Goal: Task Accomplishment & Management: Complete application form

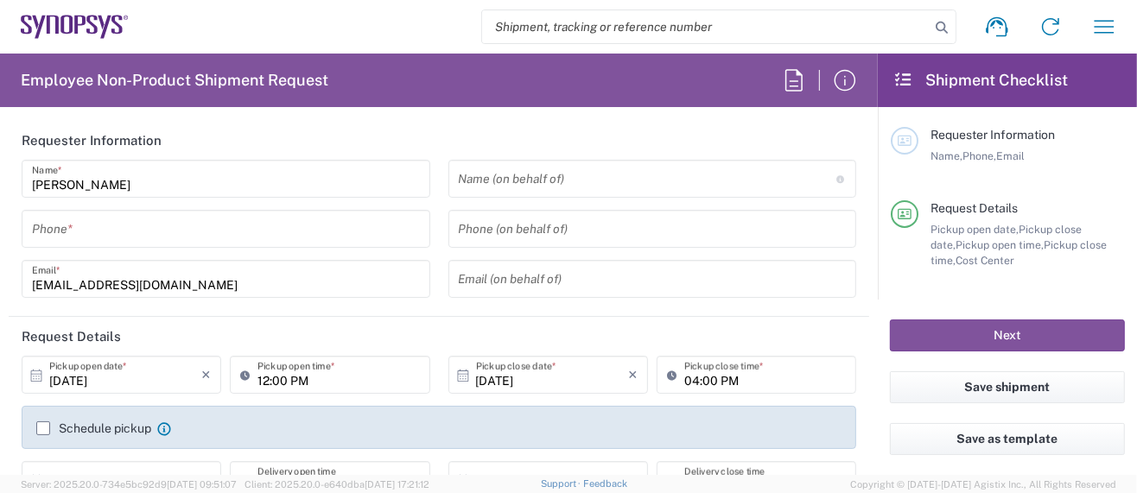
type input "Department"
type input "Delivered at Place"
type input "US01, SG, MSIP2, R&D 510464"
type input "[GEOGRAPHIC_DATA]"
type input "[US_STATE]"
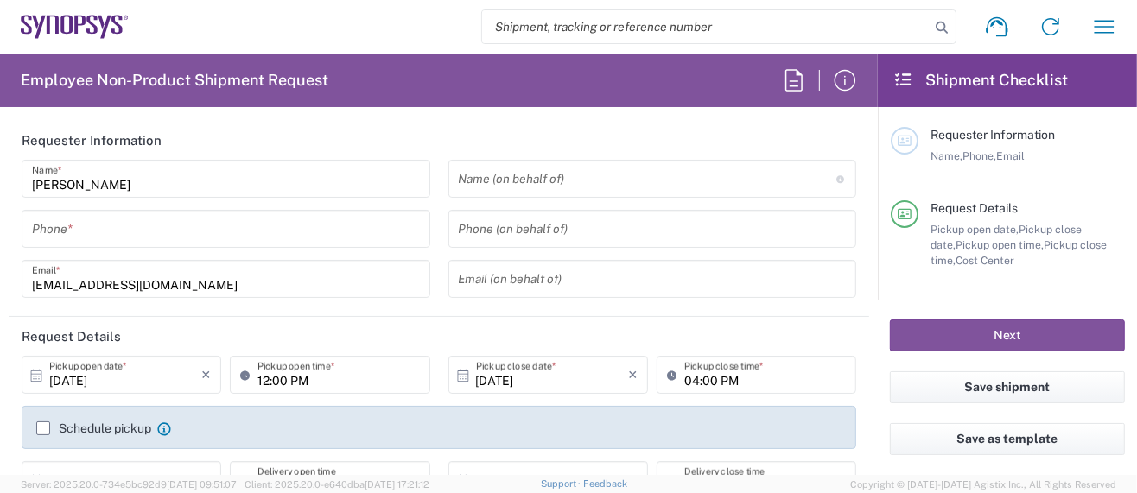
type input "[GEOGRAPHIC_DATA]"
click at [105, 225] on input "tel" at bounding box center [226, 229] width 388 height 30
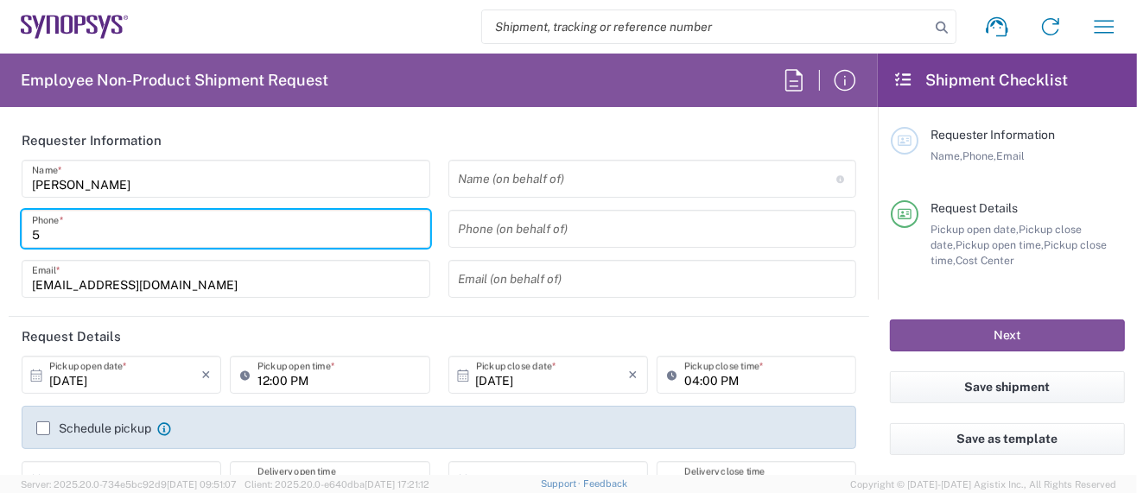
type input "50"
type input "Hillsboro US03"
type input "5039399670"
type input "sarah.wing@synopsys.com"
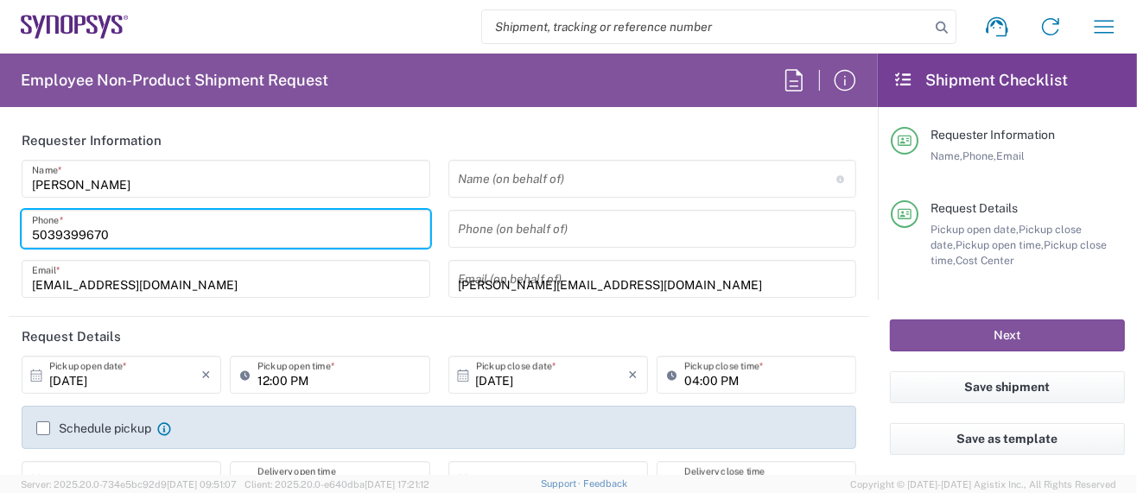
type input "5039399670"
type input "Synopsys Inc."
type input "2025 NE Cornelius Pass Rd."
type input "HILLSBORO"
type input "[US_STATE]"
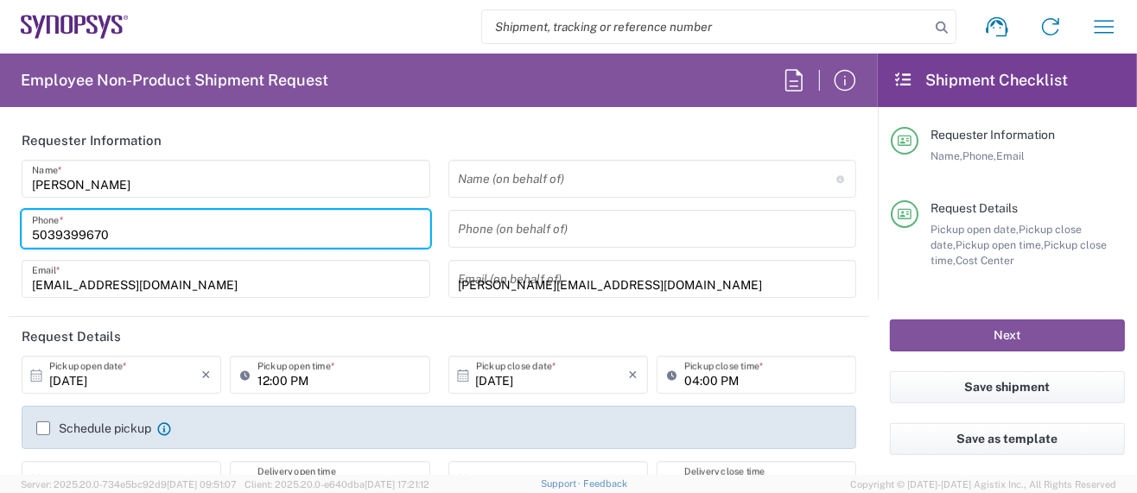
type input "97124"
type input "5039399670"
type input "sarah.wing@synopsys.com"
type input "[PERSON_NAME]"
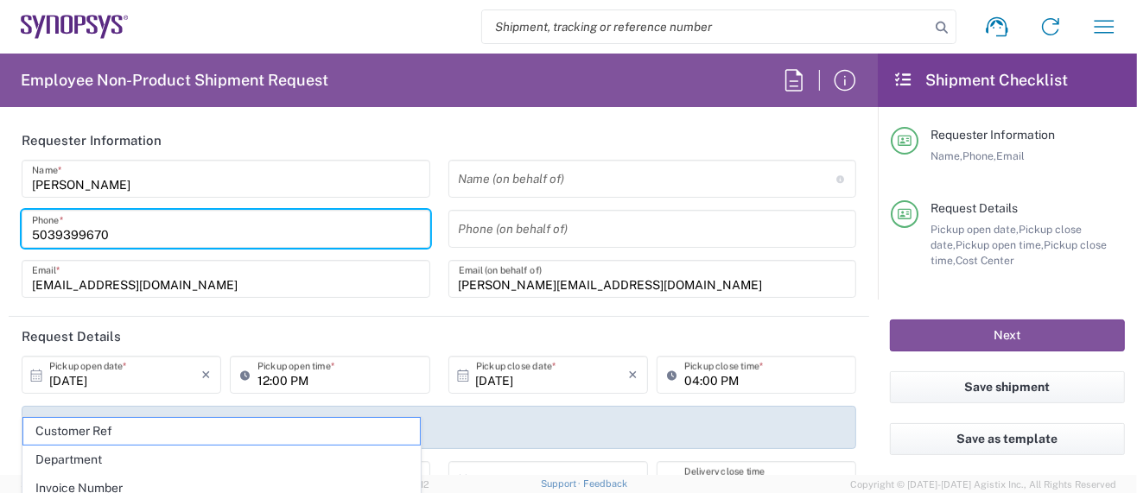
type input "5039399670"
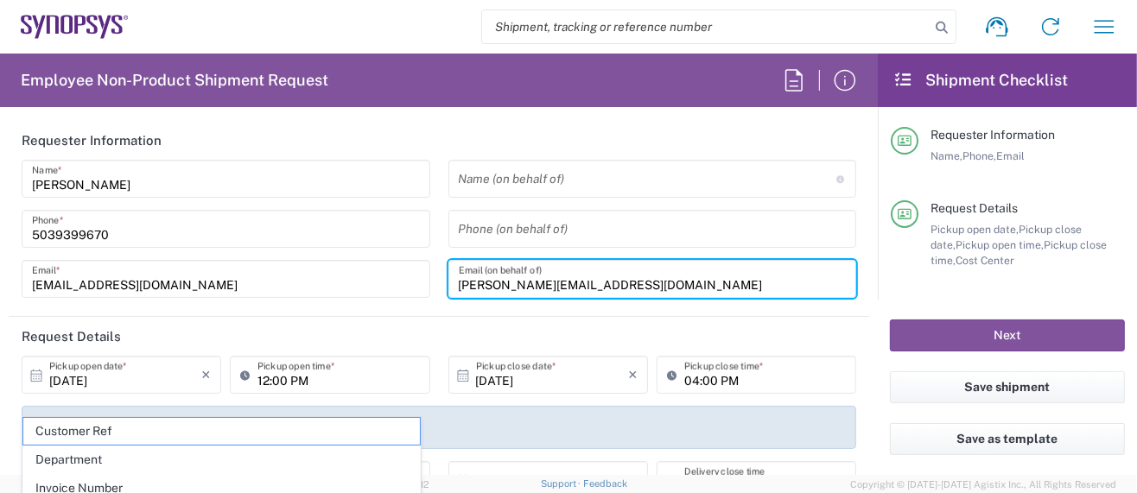
drag, startPoint x: 605, startPoint y: 287, endPoint x: 306, endPoint y: 288, distance: 299.7
click at [306, 288] on div "Sarah Wing Name * 5039399670 Phone * wing@synopsys.com Email * Name (on behalf …" at bounding box center [439, 235] width 853 height 150
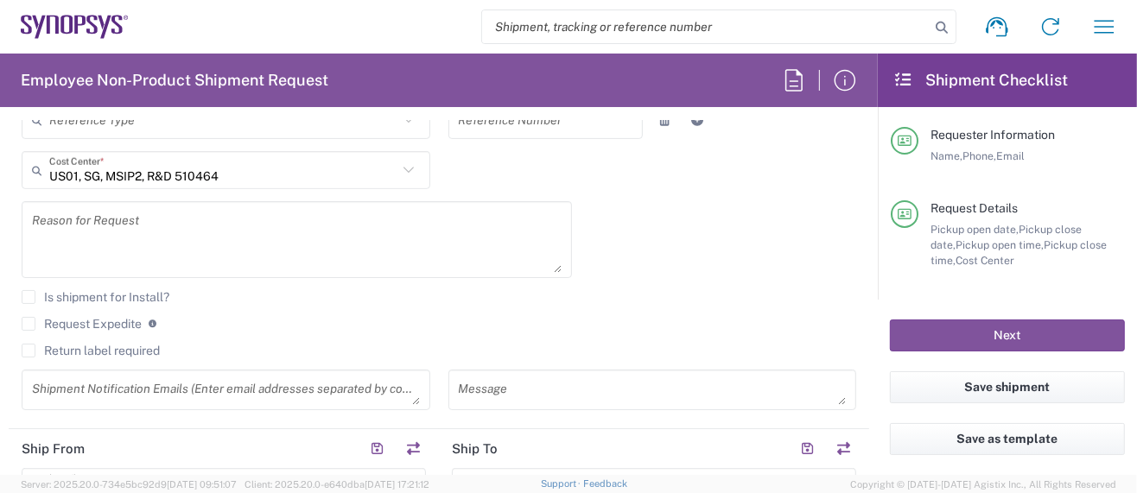
scroll to position [691, 0]
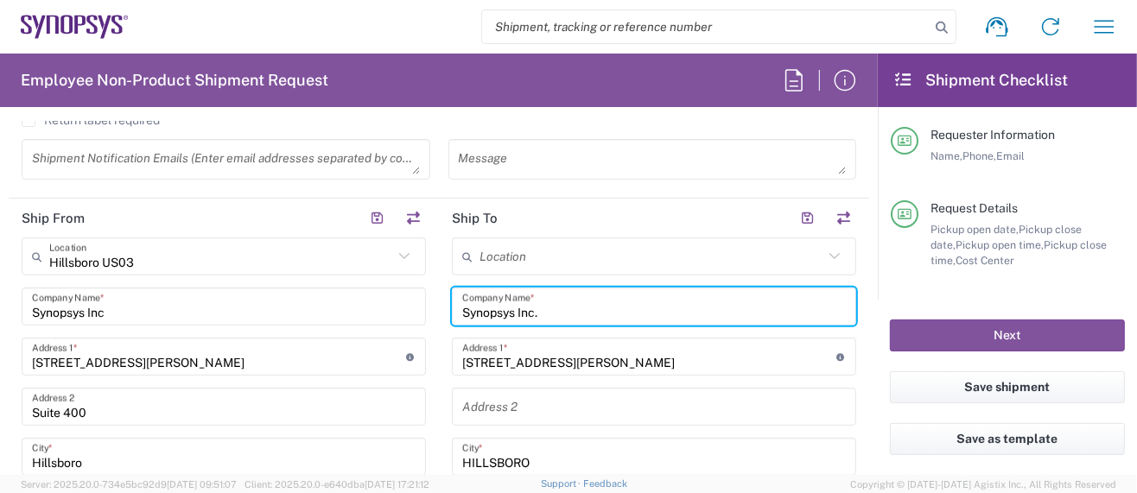
click at [555, 307] on input "Synopsys Inc." at bounding box center [654, 307] width 384 height 30
type input "S"
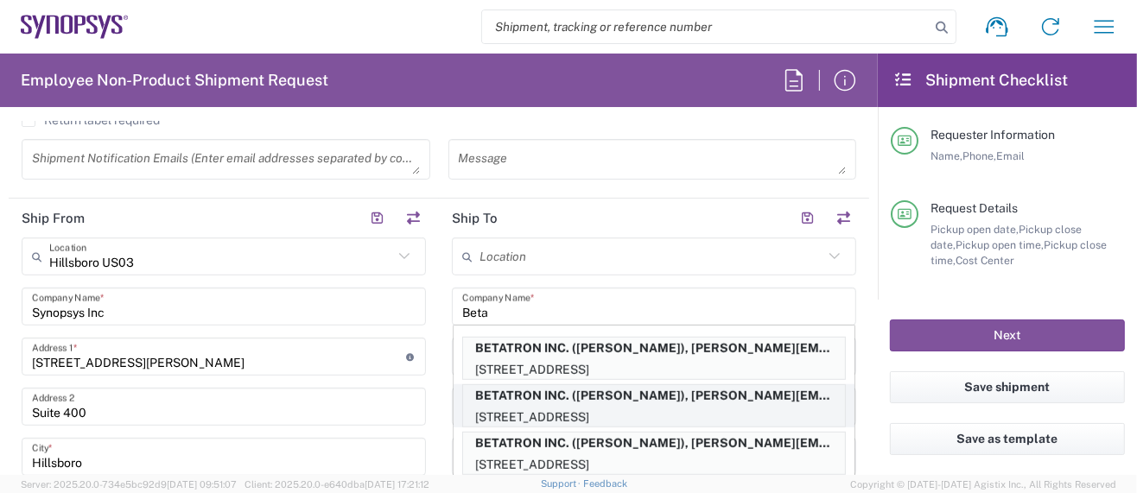
click at [612, 395] on p "BETATRON INC. ([PERSON_NAME]), [PERSON_NAME][EMAIL_ADDRESS][PERSON_NAME][DOMAIN…" at bounding box center [654, 396] width 382 height 22
type input "BETATRON INC."
type input "[GEOGRAPHIC_DATA]"
type input "[GEOGRAPHIC_DATA][PERSON_NAME]"
type input "[US_STATE]"
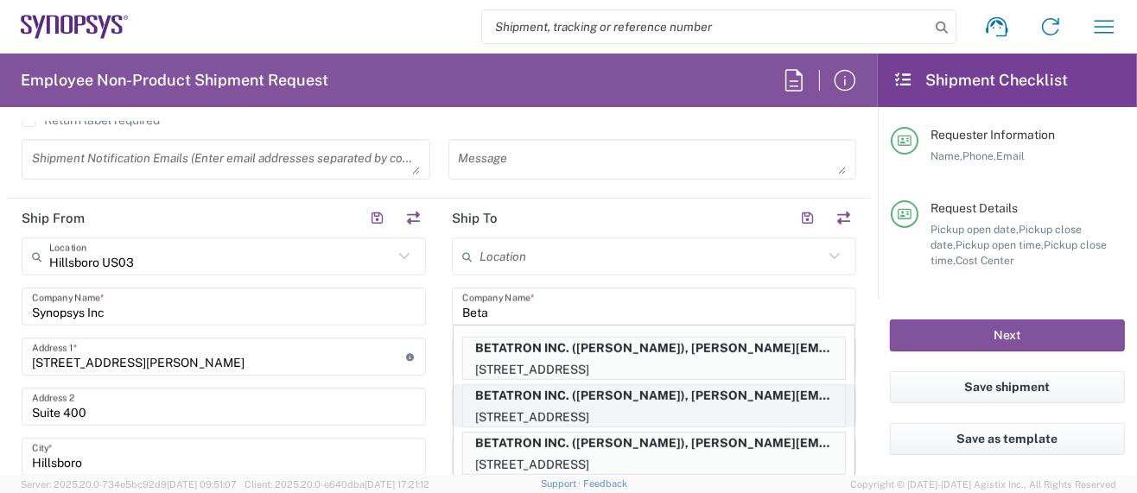
type input "95131"
type input "[PERSON_NAME]"
type input "4088061431"
type input "[PERSON_NAME][EMAIL_ADDRESS][PERSON_NAME][DOMAIN_NAME]"
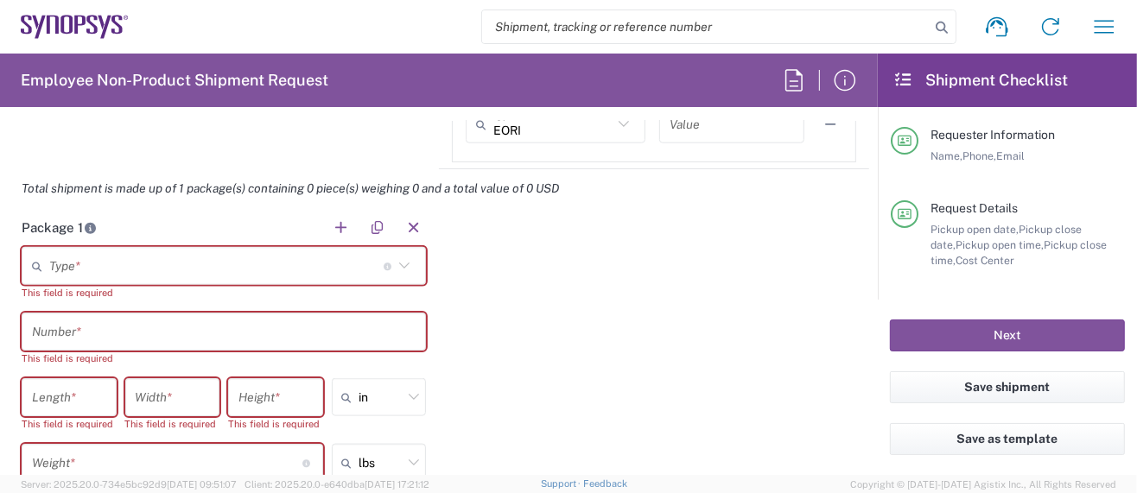
scroll to position [1497, 0]
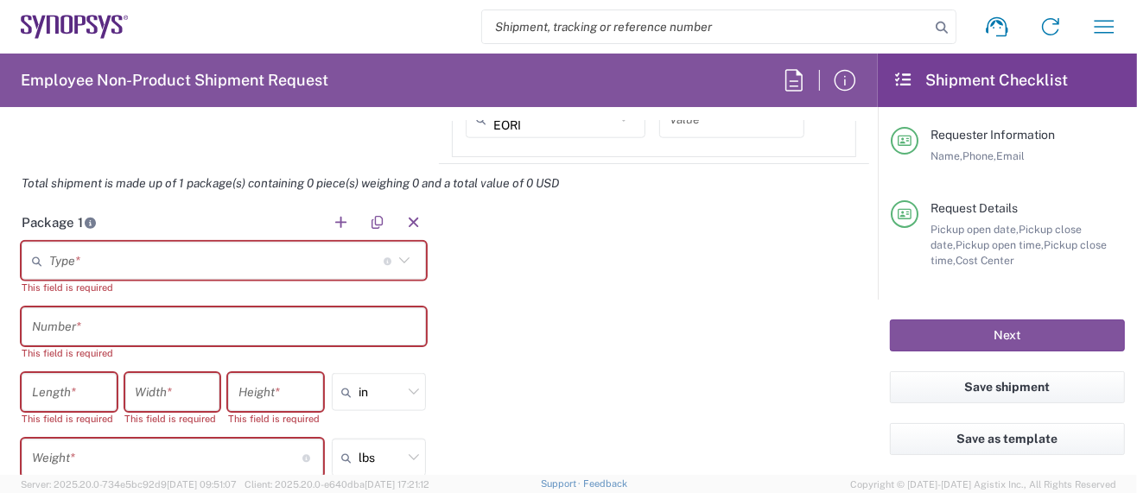
click at [149, 257] on input "text" at bounding box center [216, 261] width 334 height 30
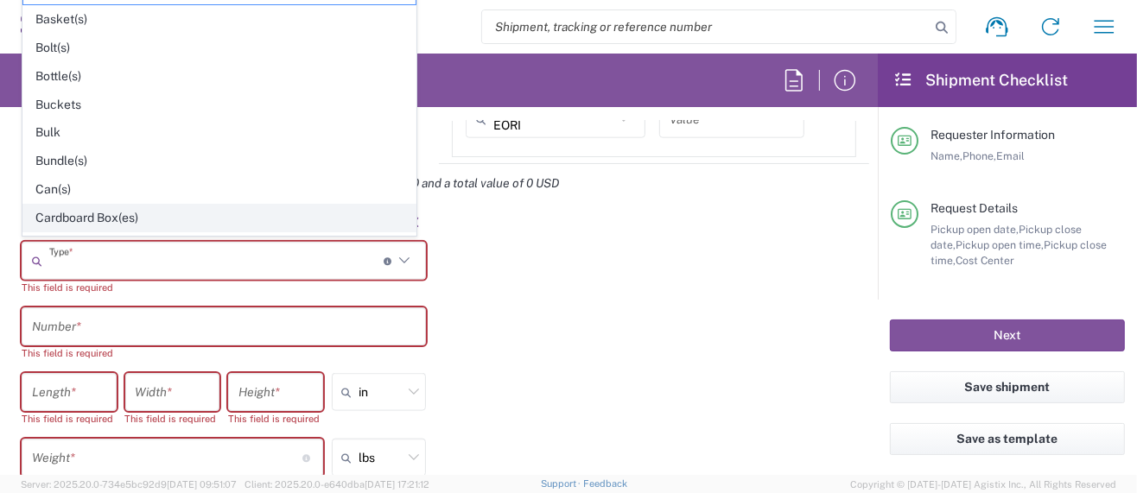
click at [132, 209] on span "Cardboard Box(es)" at bounding box center [219, 218] width 392 height 27
type input "Cardboard Box(es)"
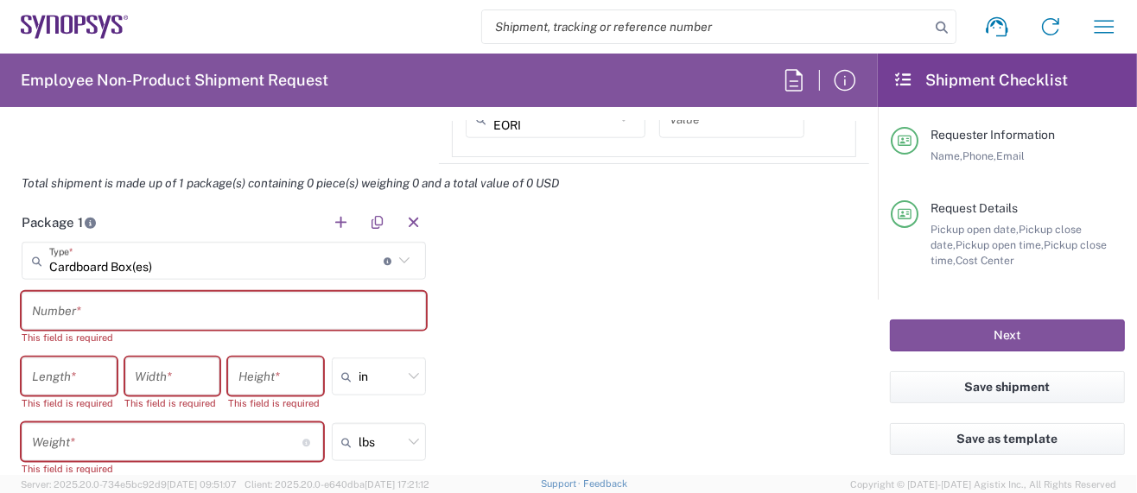
click at [105, 305] on input "text" at bounding box center [224, 311] width 384 height 30
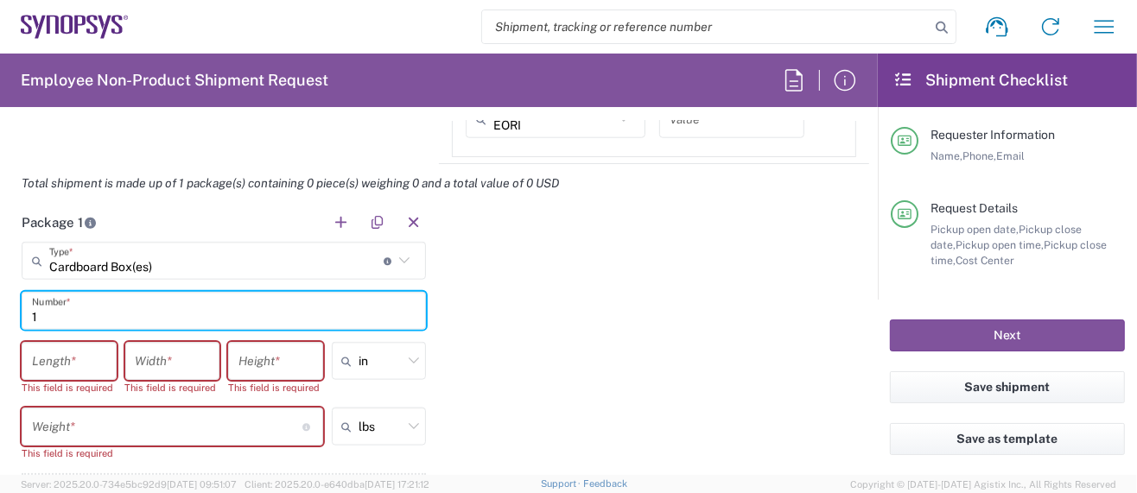
type input "1"
click at [95, 356] on input "number" at bounding box center [69, 361] width 74 height 30
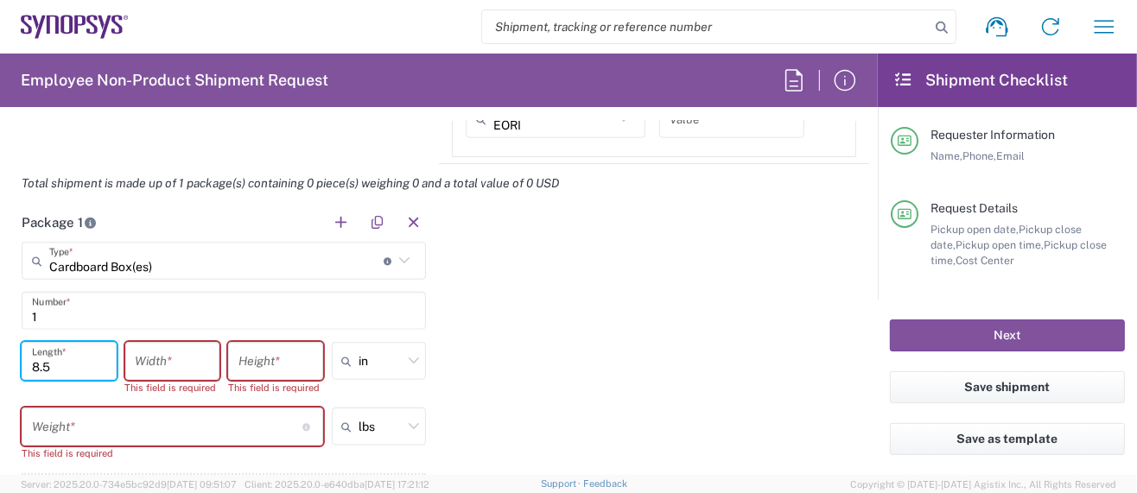
type input "8.5"
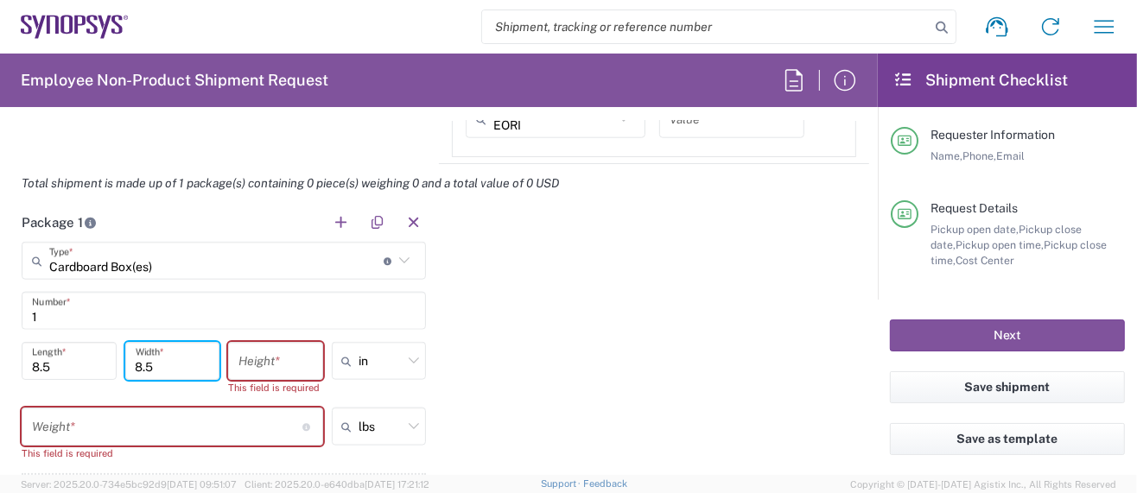
type input "8.5"
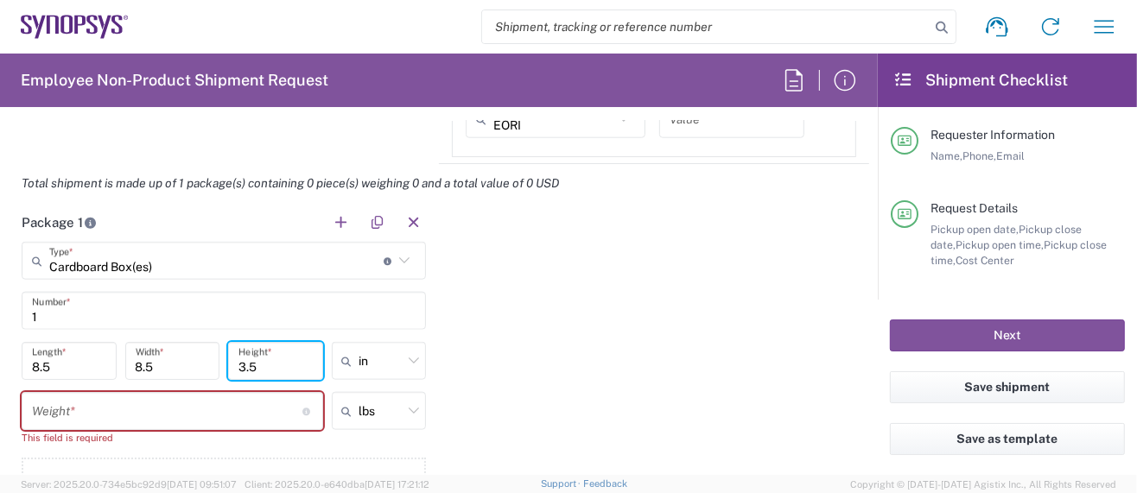
type input "3.5"
click at [86, 403] on input "number" at bounding box center [167, 411] width 270 height 30
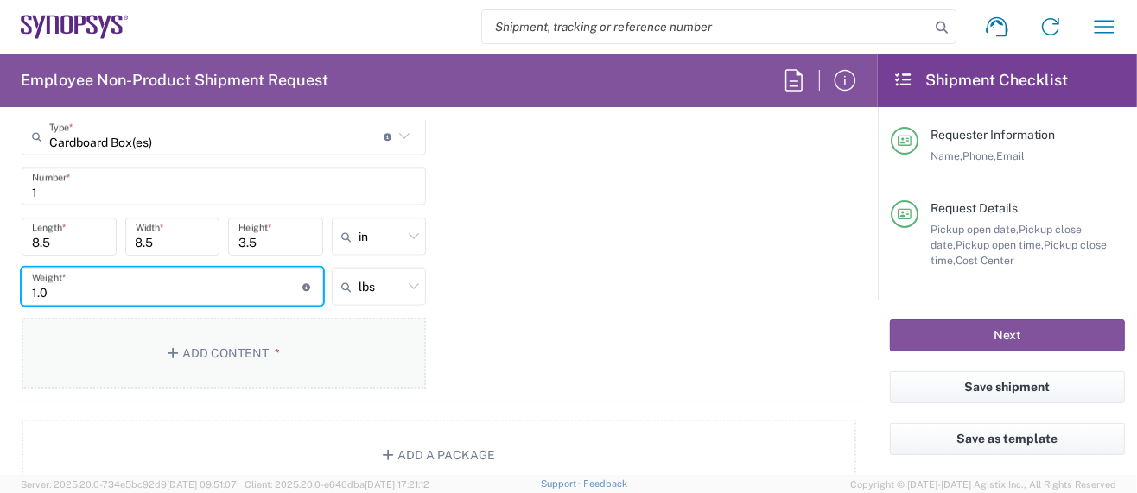
scroll to position [1727, 0]
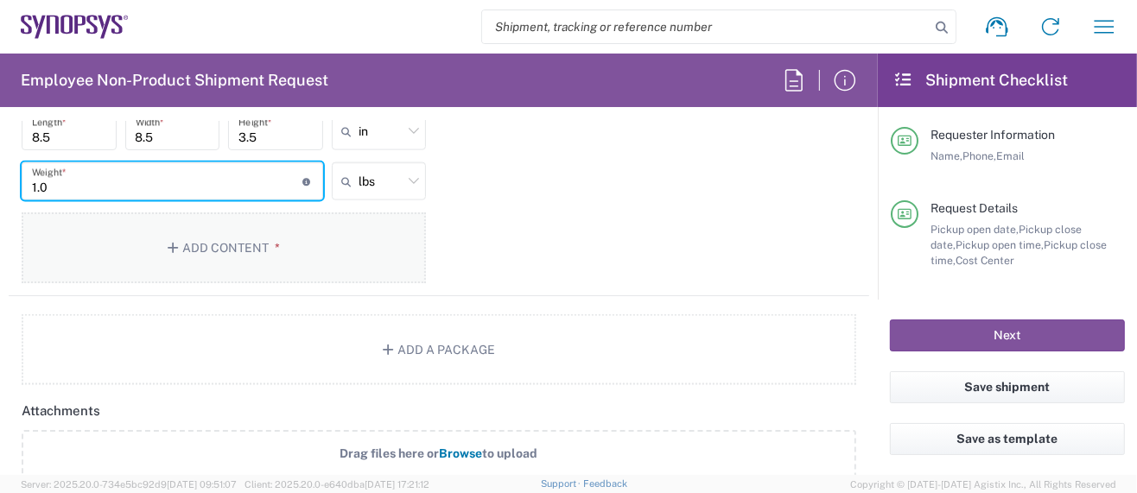
type input "1.0"
click at [215, 238] on button "Add Content *" at bounding box center [224, 247] width 404 height 71
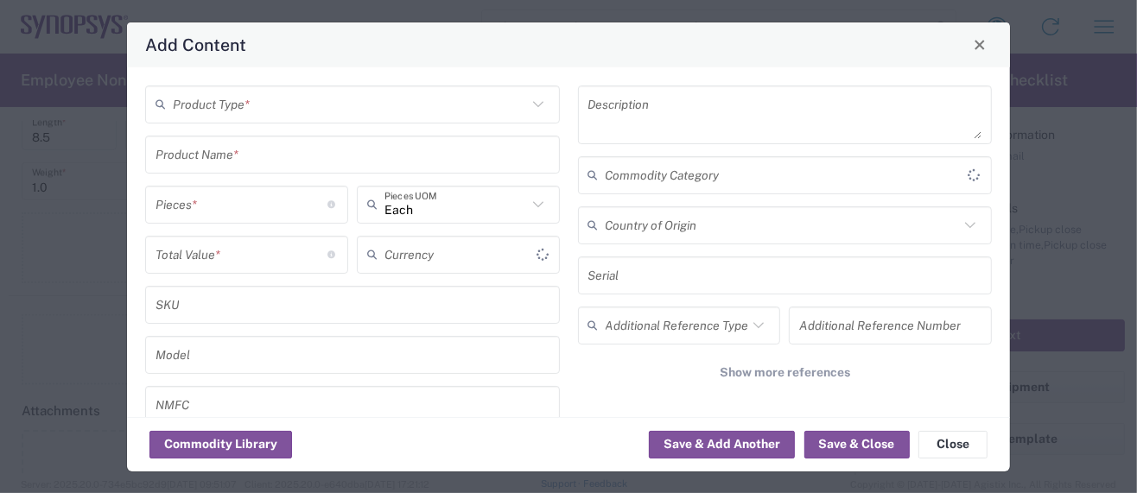
type input "US Dollar"
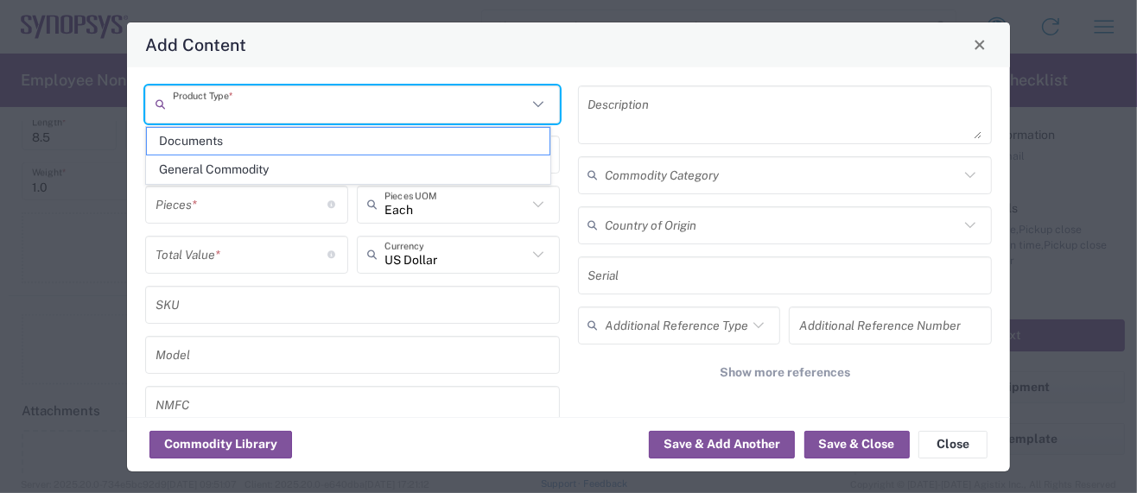
click at [238, 105] on input "text" at bounding box center [350, 104] width 354 height 30
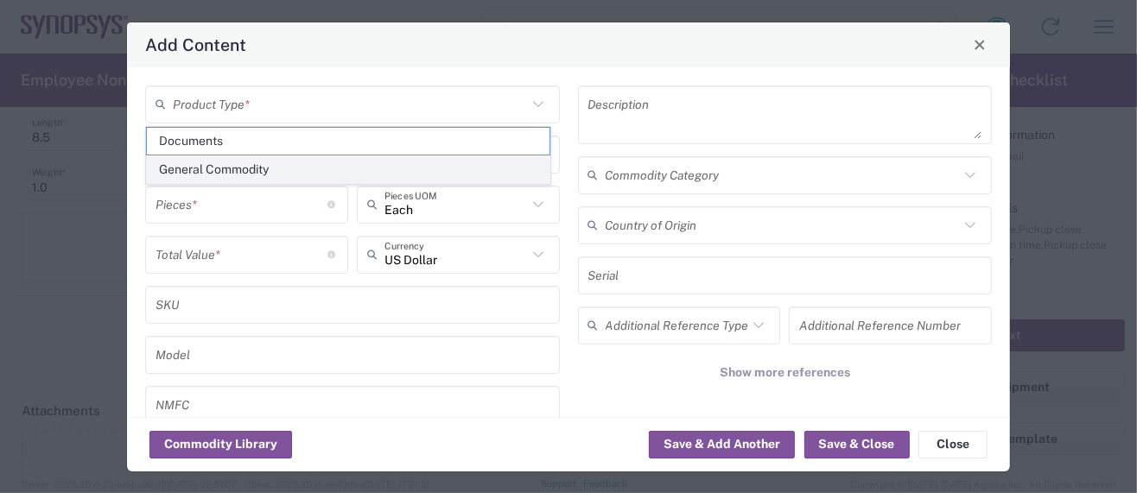
click at [264, 168] on span "General Commodity" at bounding box center [348, 169] width 403 height 27
type input "General Commodity"
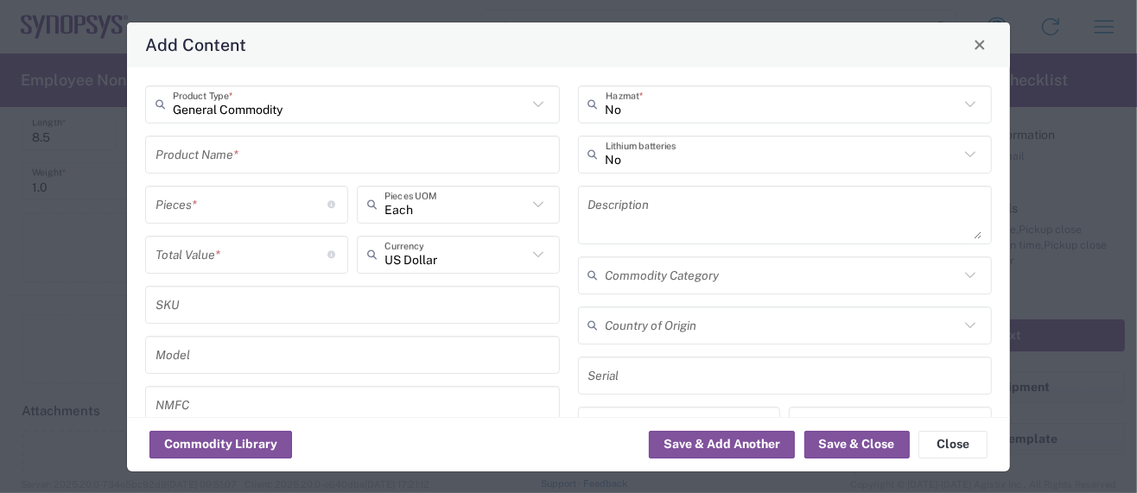
click at [828, 217] on textarea at bounding box center [785, 215] width 394 height 48
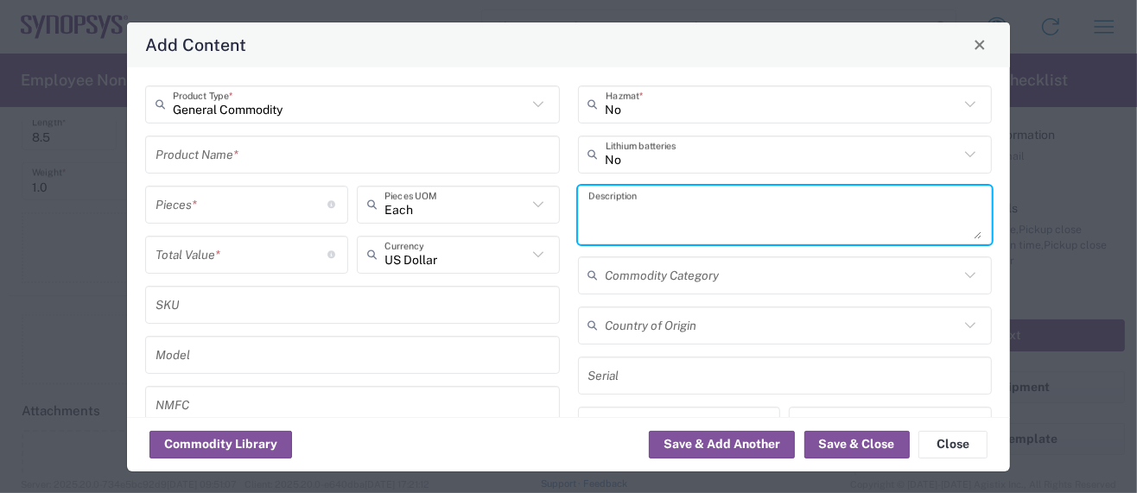
click at [264, 166] on input "text" at bounding box center [352, 154] width 394 height 30
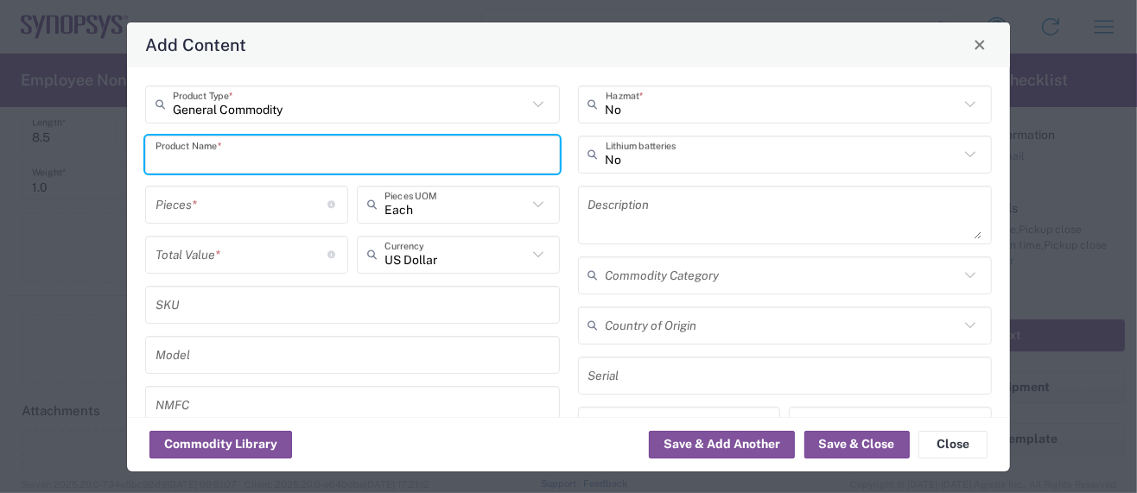
paste input "SIT92216AI-N"
type input "SIT92216AI-N"
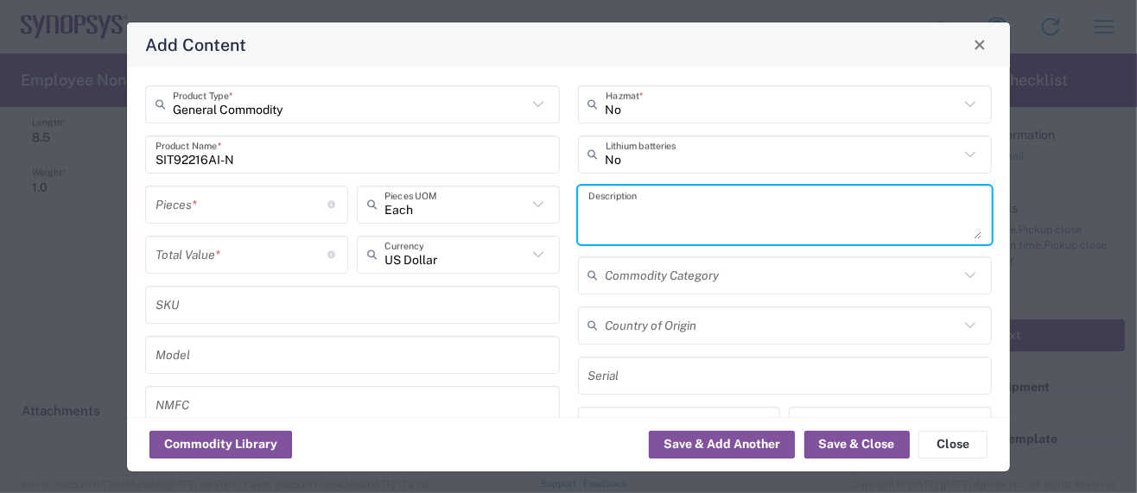
click at [648, 206] on textarea at bounding box center [785, 215] width 394 height 48
paste textarea "Clock Fanout Buffer (Distribution) IC 3:4 2.1 GHz 32-WFQFN Exposed Pad"
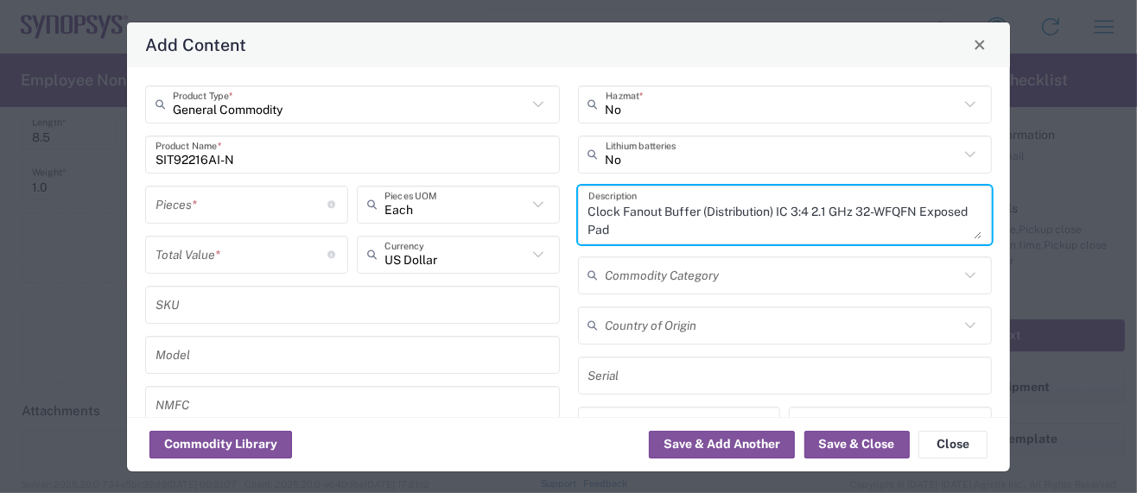
scroll to position [16, 0]
type textarea "Clock Fanout Buffer (Distribution) IC 3:4 2.1 GHz 32-WFQFN Exposed Pad"
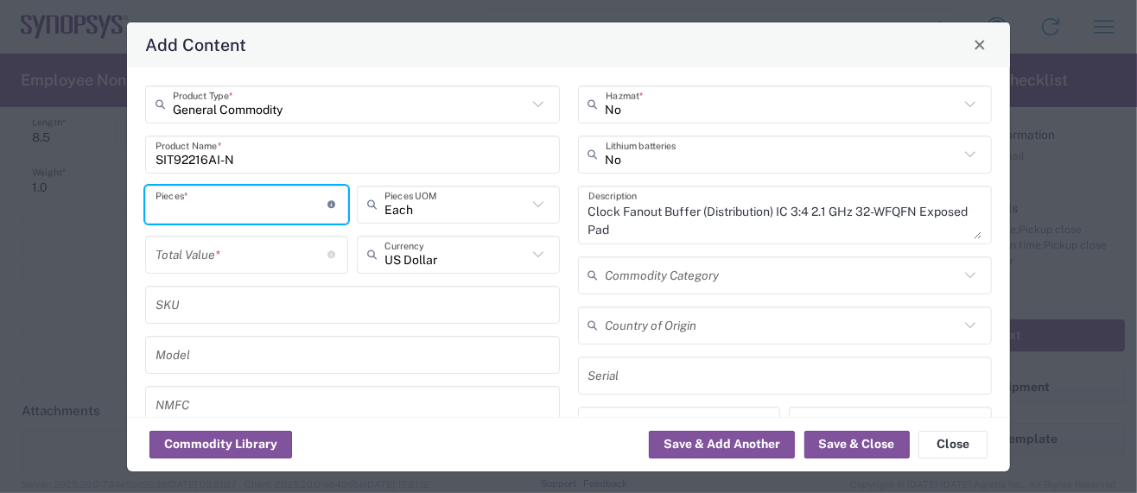
click at [210, 208] on input "number" at bounding box center [241, 204] width 173 height 30
type input "1"
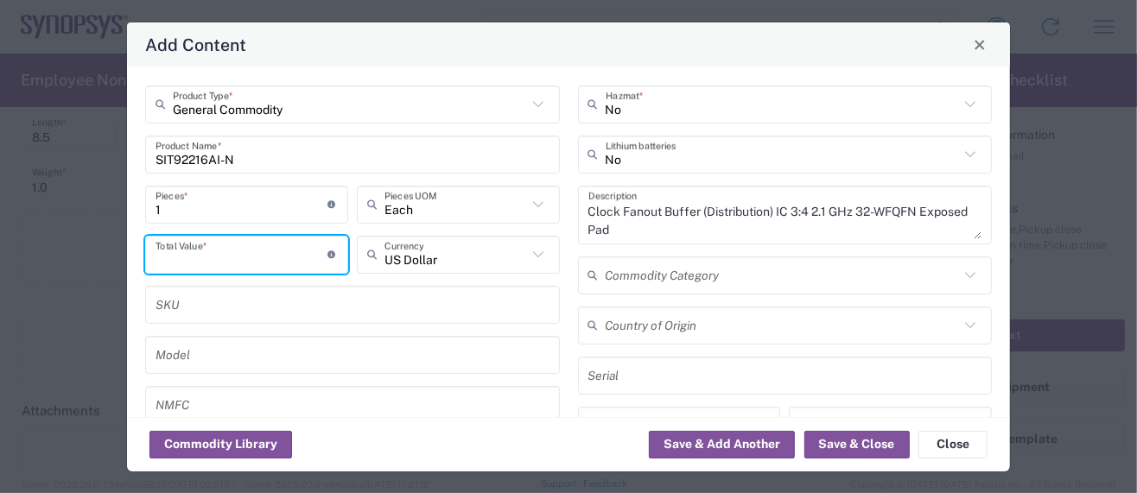
click at [168, 258] on input "number" at bounding box center [241, 254] width 173 height 30
paste input "1.63644"
type input "1.63644"
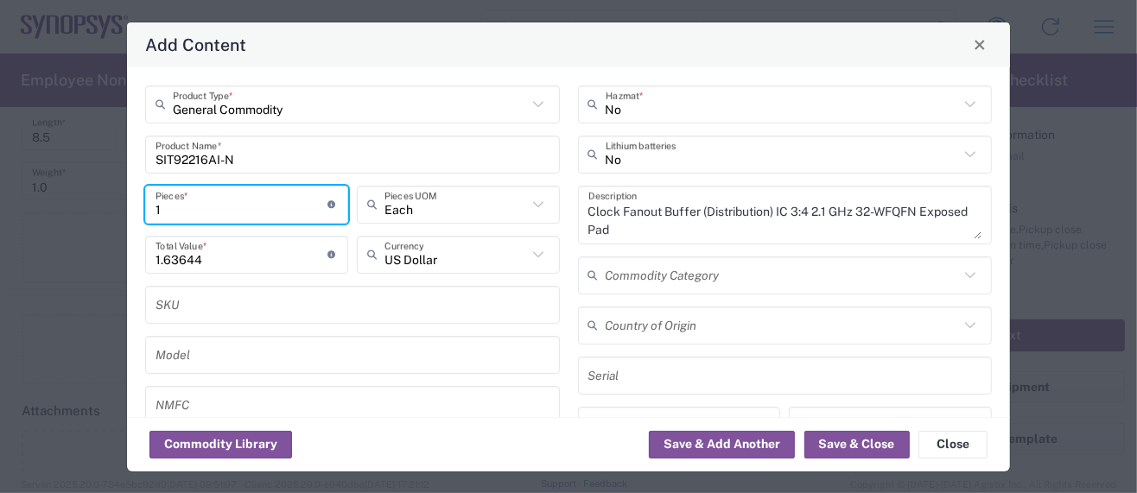
drag, startPoint x: 164, startPoint y: 204, endPoint x: 149, endPoint y: 206, distance: 15.8
click at [149, 206] on div "1 Pieces * Number of pieces inside all the packages" at bounding box center [246, 205] width 203 height 38
type input "5"
type input "8.18"
type input "50"
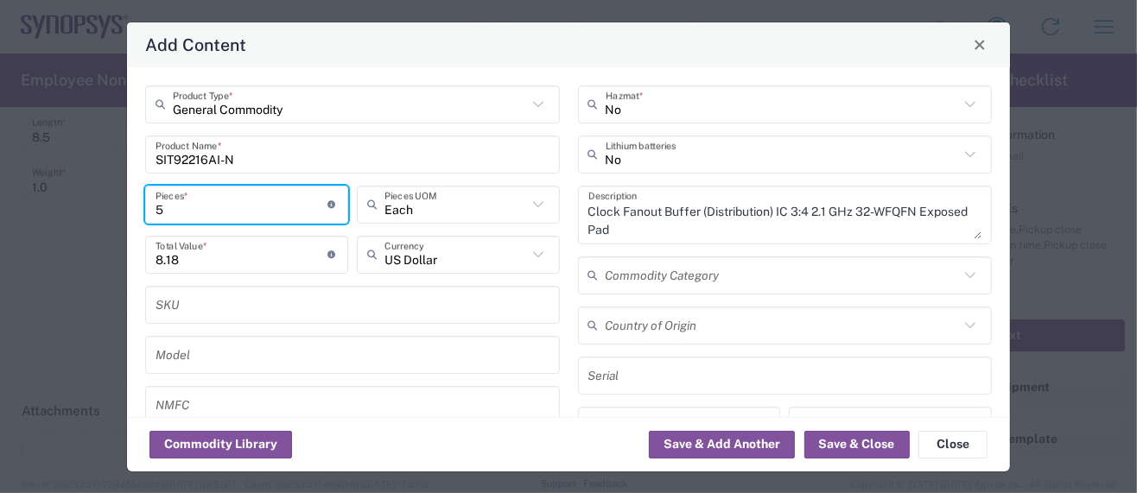
type input "81.8"
type input "500"
type input "818"
type input "500"
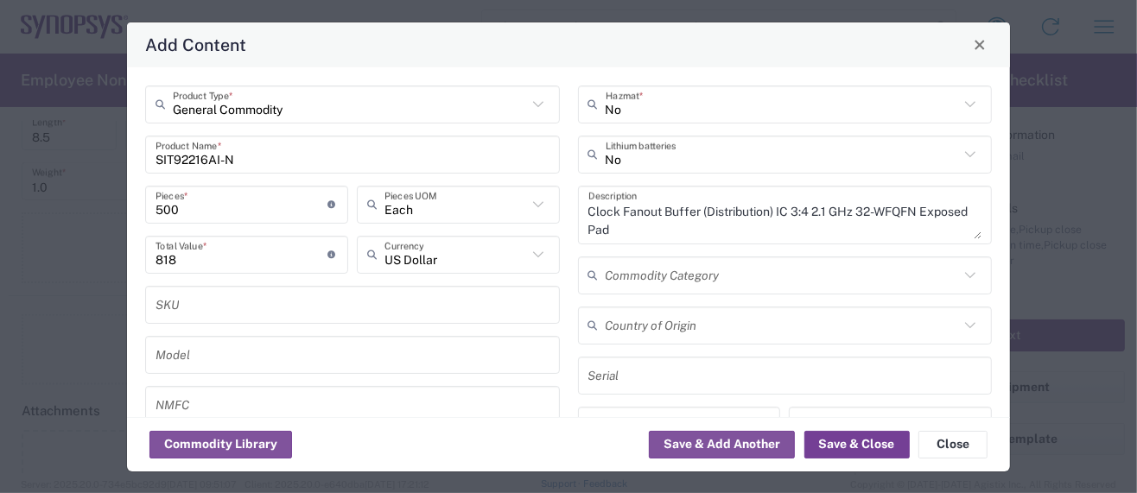
click at [815, 439] on button "Save & Close" at bounding box center [856, 445] width 105 height 28
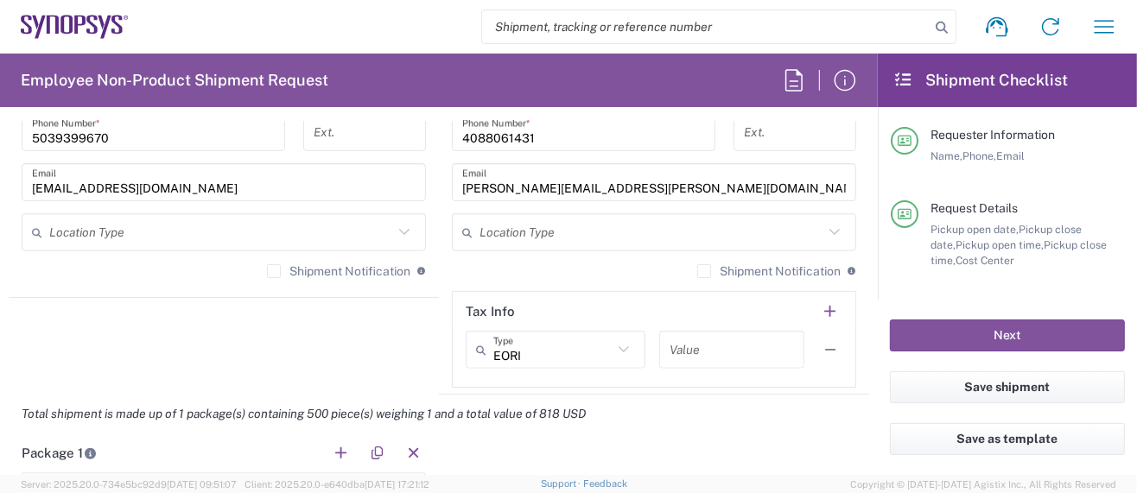
scroll to position [1497, 0]
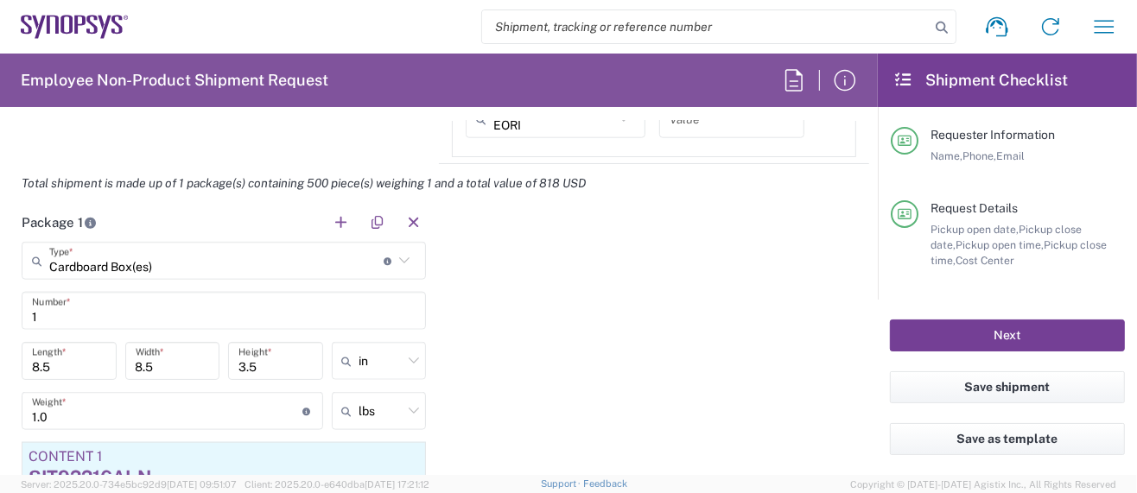
click at [934, 326] on button "Next" at bounding box center [1007, 336] width 235 height 32
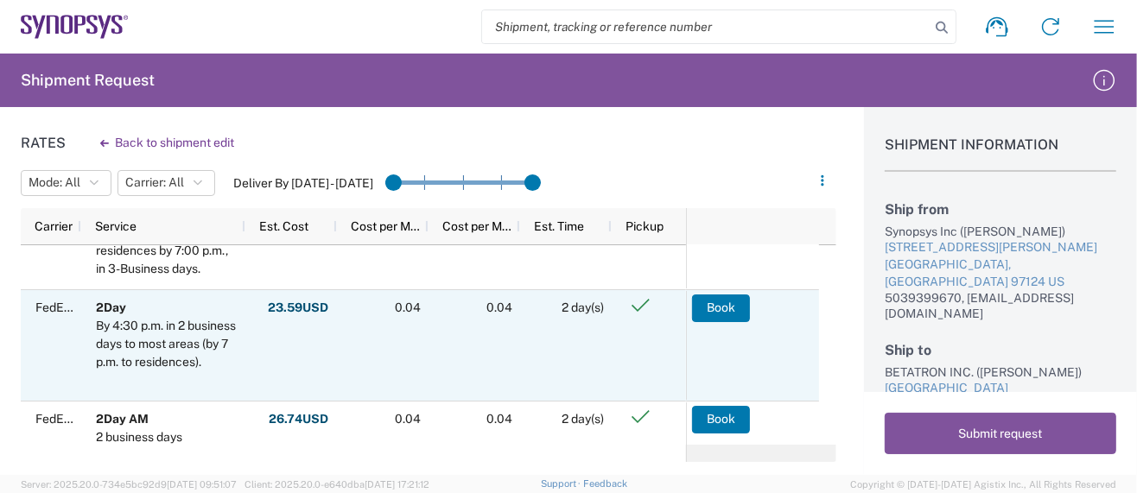
scroll to position [192, 0]
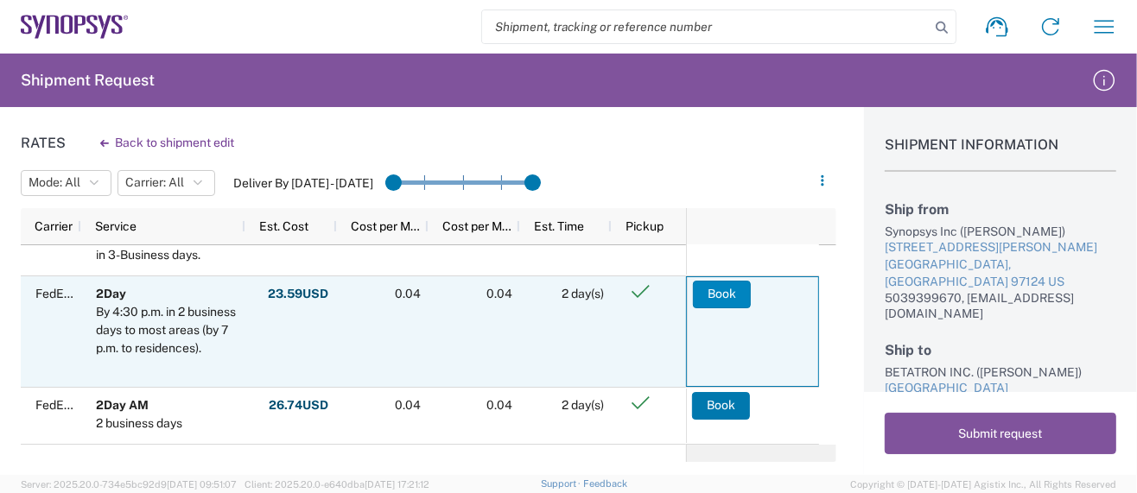
click at [732, 288] on button "Book" at bounding box center [722, 295] width 58 height 28
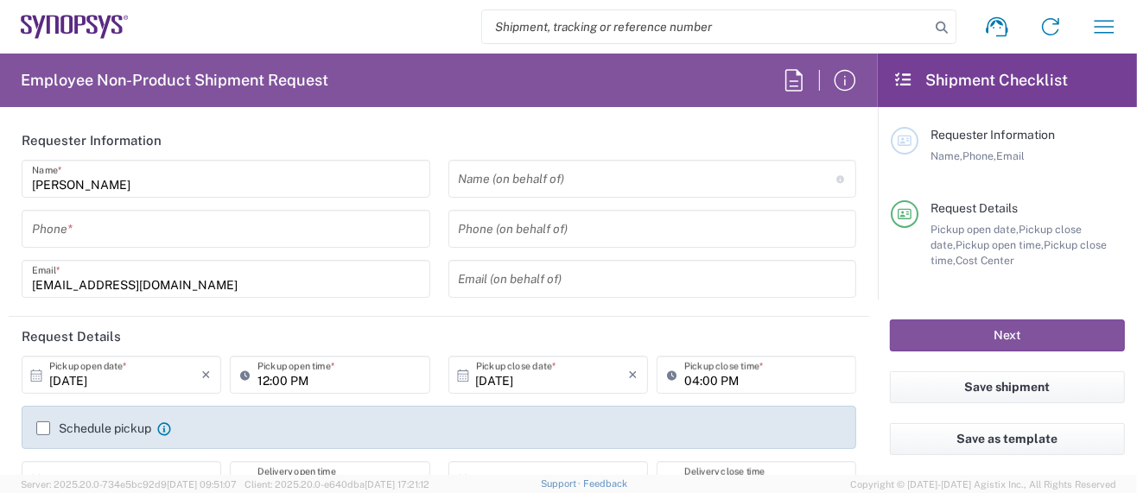
type input "Department"
type input "[GEOGRAPHIC_DATA]"
type input "US01, SG, MSIP2, R&D 510464"
type input "Delivered at Place"
type input "[US_STATE]"
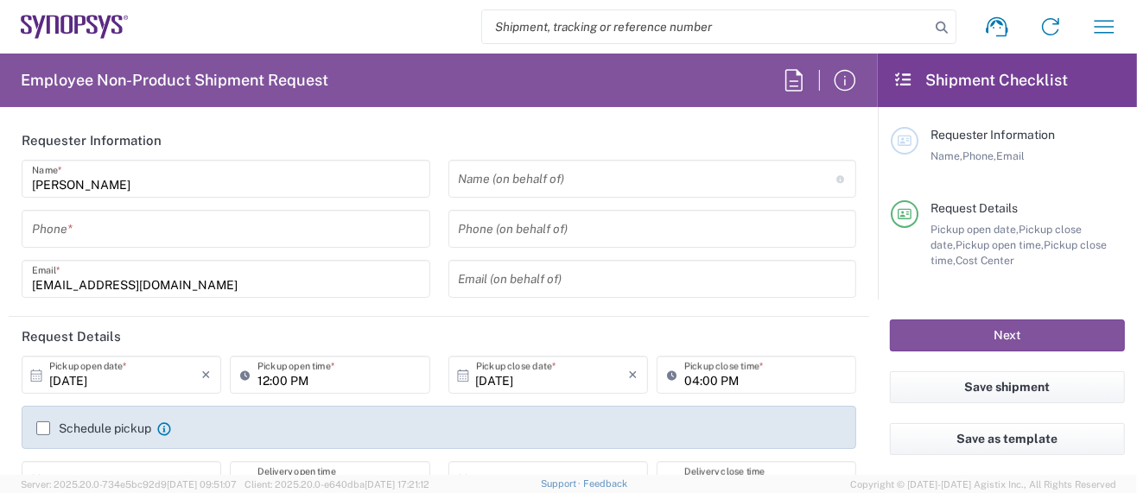
type input "[GEOGRAPHIC_DATA]"
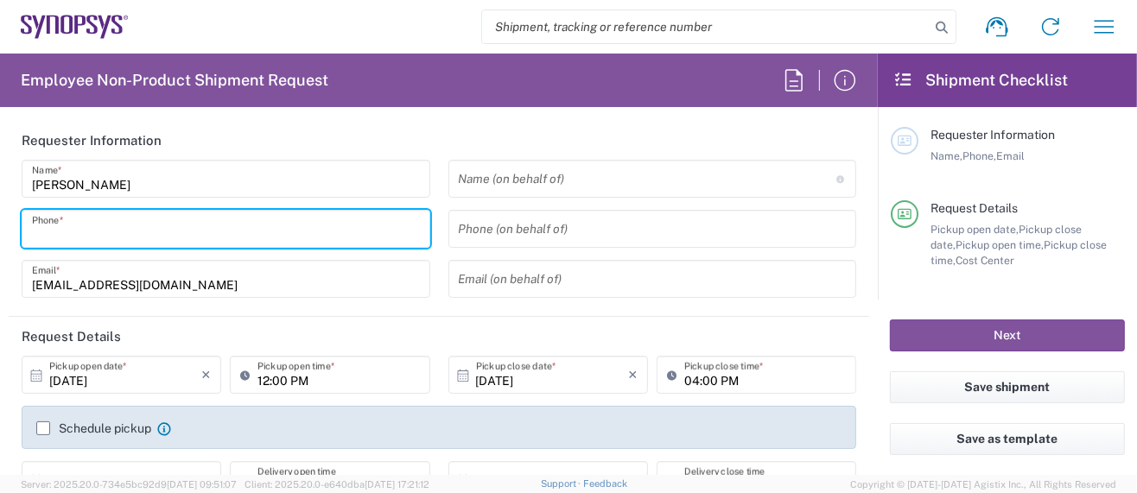
click at [198, 231] on input "tel" at bounding box center [226, 229] width 388 height 30
type input "Hillsboro US03"
type input "5039399670"
type input "[GEOGRAPHIC_DATA]"
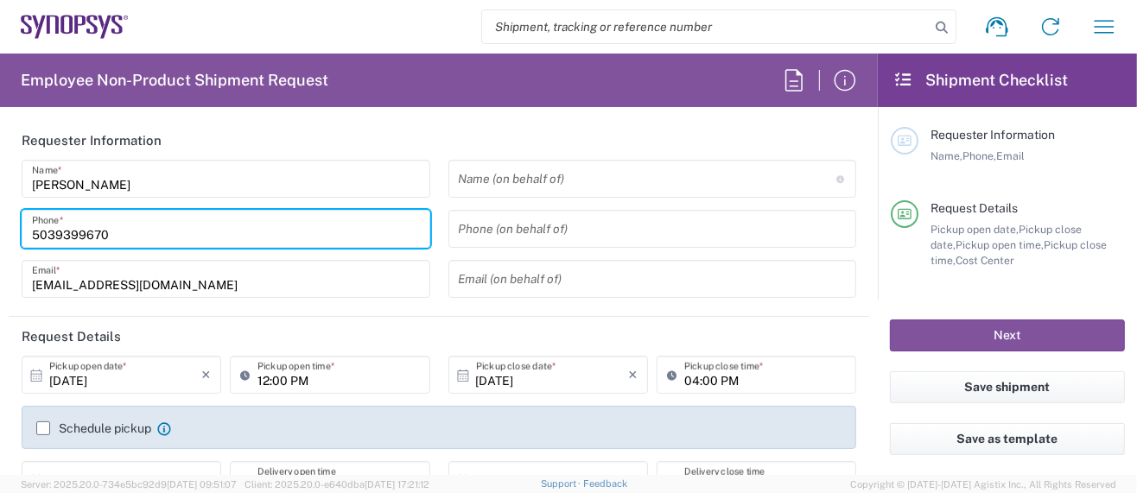
type input "[GEOGRAPHIC_DATA][PERSON_NAME]"
type input "[US_STATE]"
type input "95131"
type input "[PERSON_NAME][EMAIL_ADDRESS][PERSON_NAME][DOMAIN_NAME]"
type input "[PERSON_NAME]"
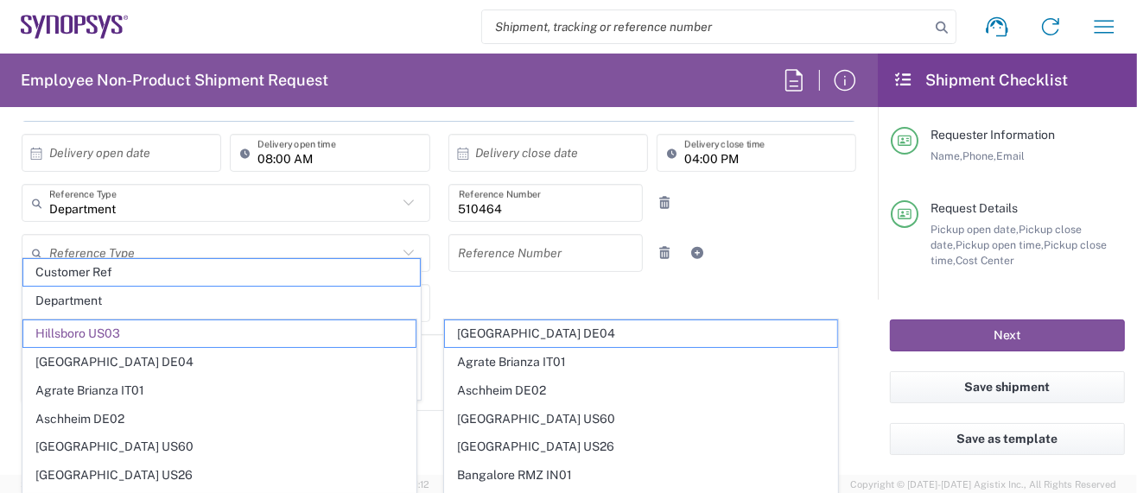
scroll to position [345, 0]
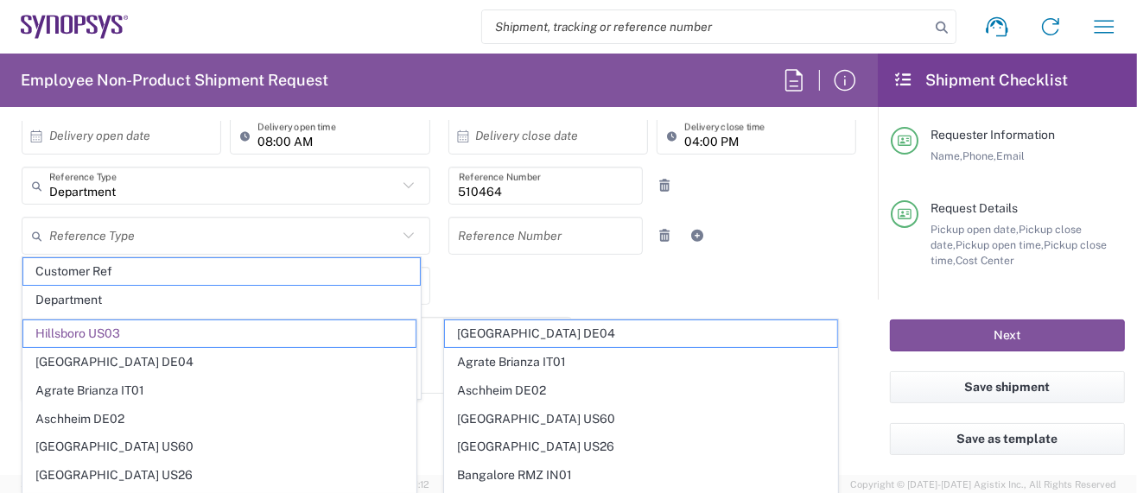
click at [597, 282] on div "[DATE] × Pickup open date * Cancel Apply 12:00 PM Pickup open time * [DATE] × P…" at bounding box center [439, 274] width 853 height 527
type input "Hillsboro US03"
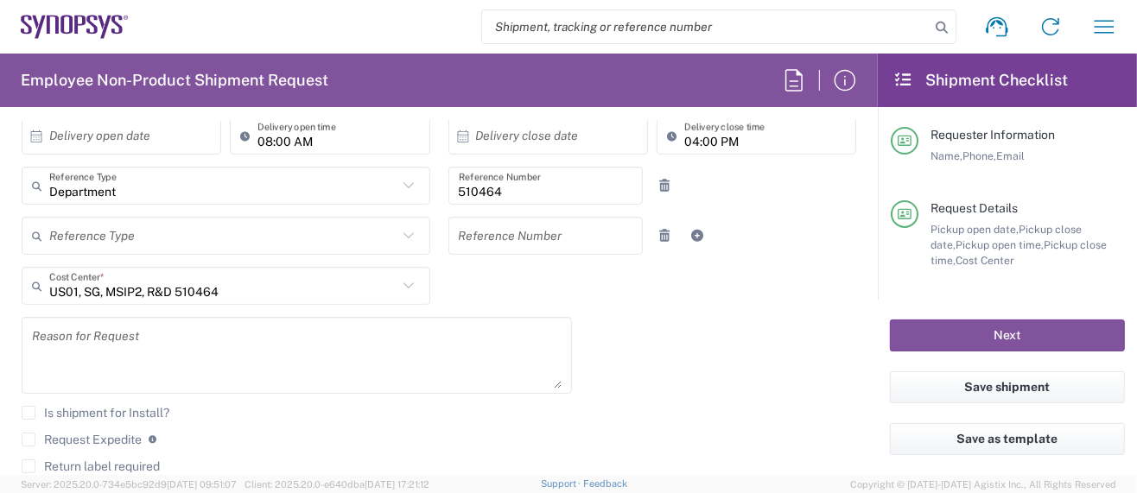
scroll to position [691, 0]
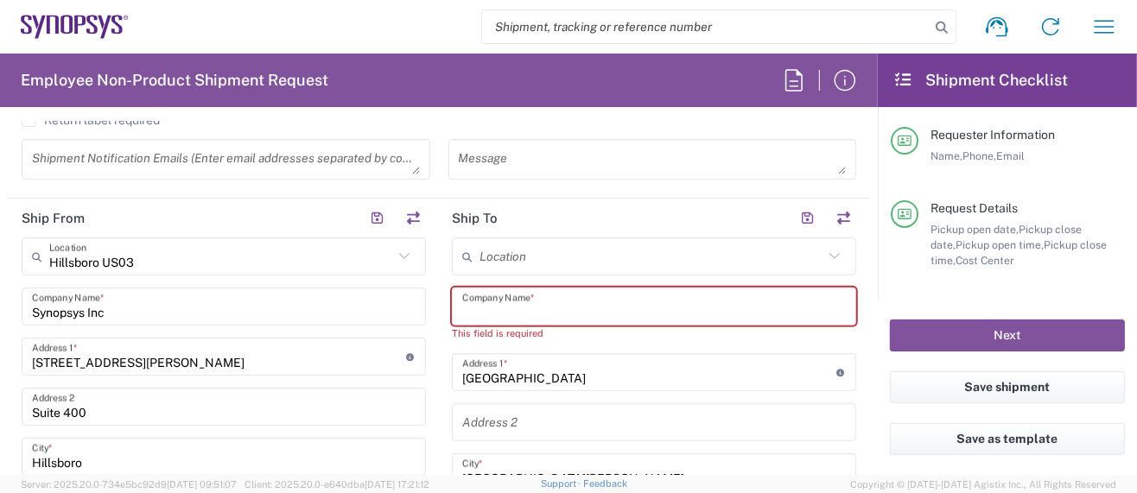
click at [514, 300] on input "text" at bounding box center [654, 307] width 384 height 30
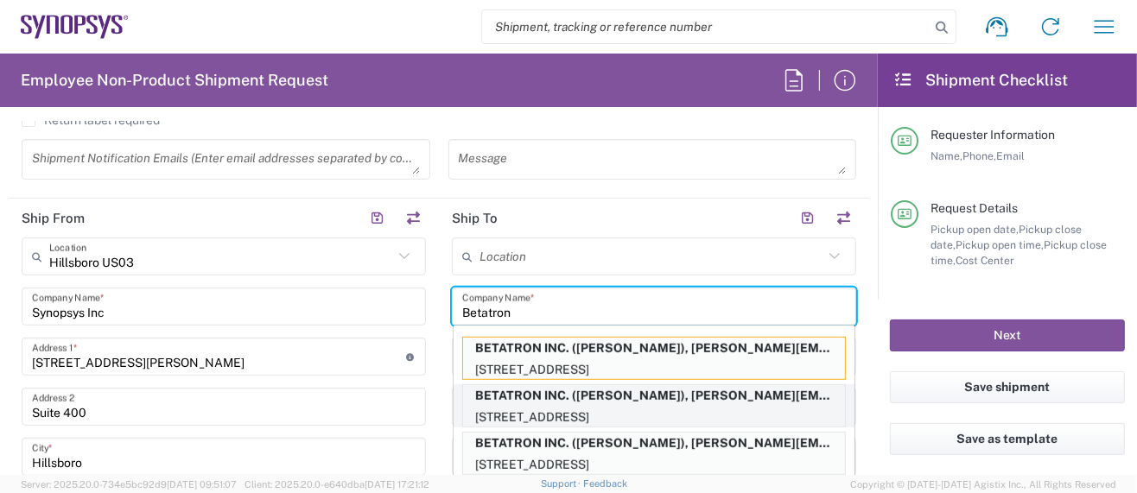
click at [591, 391] on p "BETATRON INC. ([PERSON_NAME]), [PERSON_NAME][EMAIL_ADDRESS][PERSON_NAME][DOMAIN…" at bounding box center [654, 396] width 382 height 22
type input "BETATRON INC."
type input "[US_STATE]"
type input "[PERSON_NAME]"
type input "4088061431"
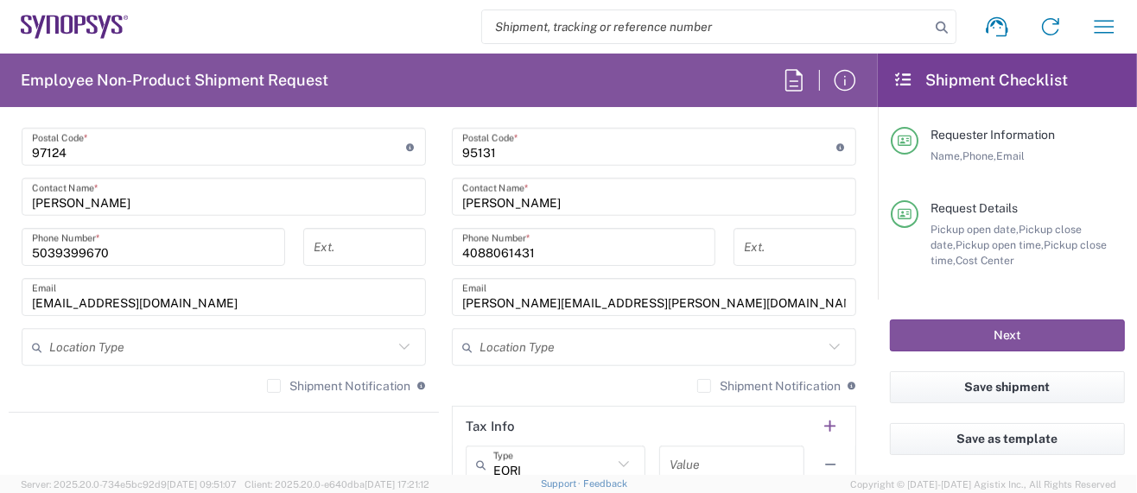
scroll to position [1382, 0]
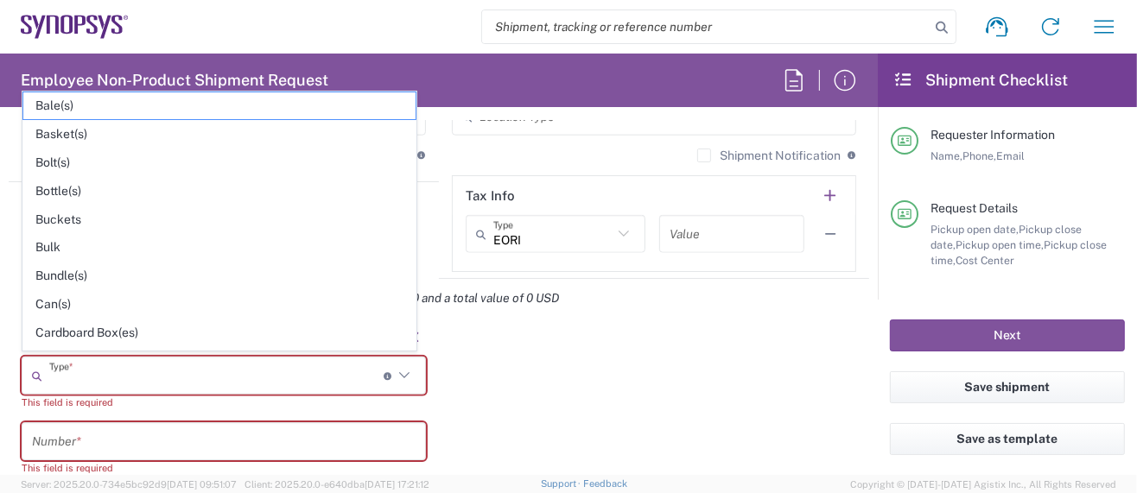
click at [168, 377] on input "text" at bounding box center [216, 376] width 334 height 30
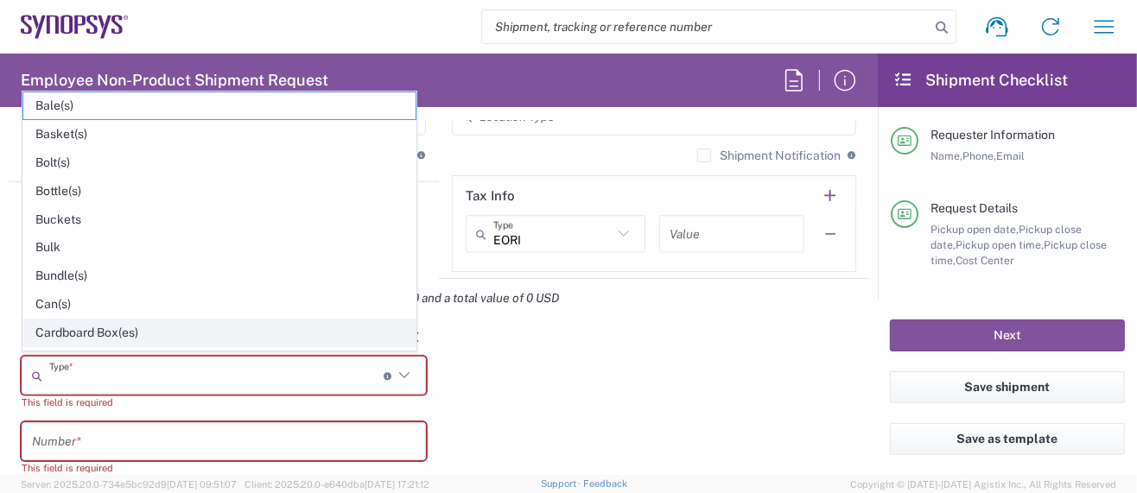
click at [103, 322] on span "Cardboard Box(es)" at bounding box center [219, 333] width 392 height 27
type input "Cardboard Box(es)"
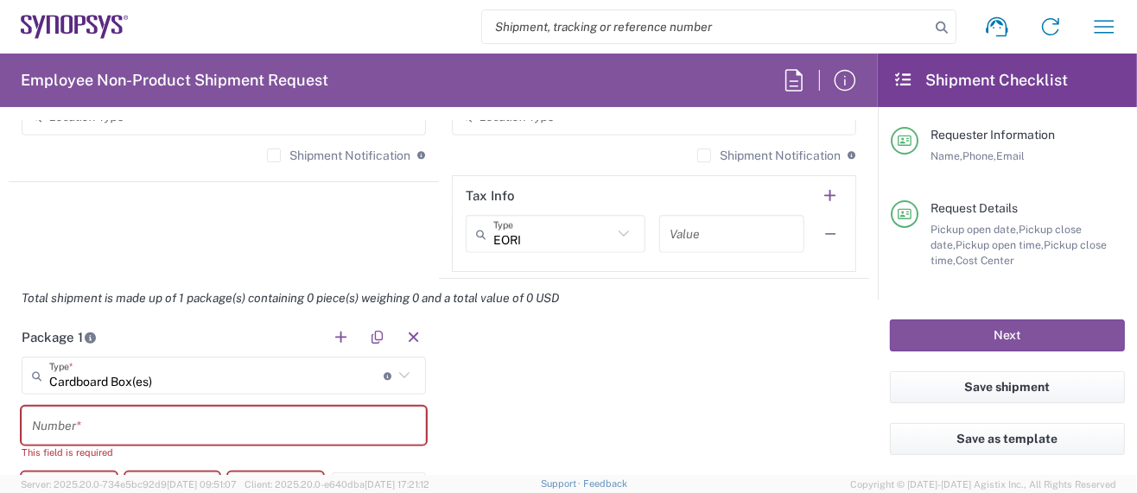
click at [85, 419] on input "text" at bounding box center [224, 426] width 384 height 30
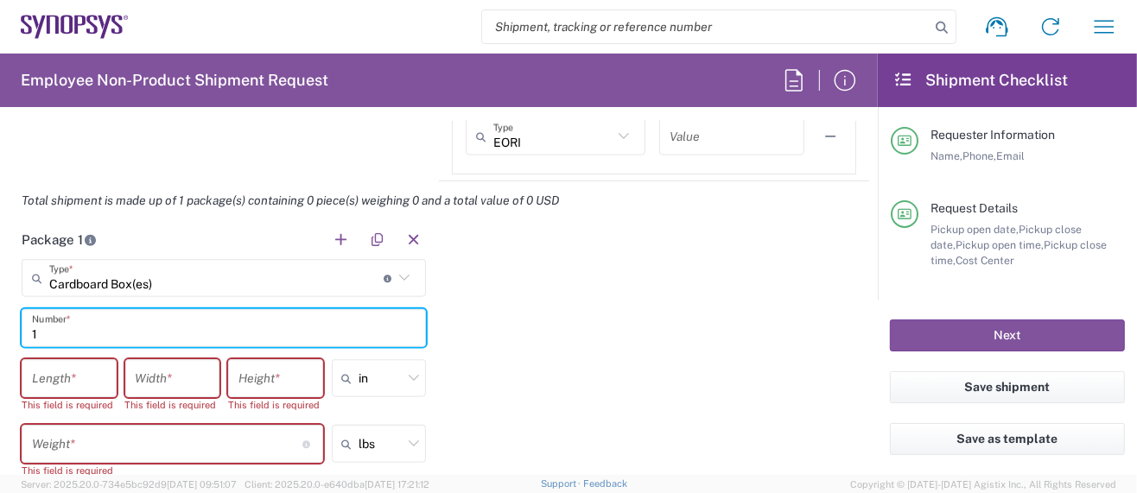
scroll to position [1497, 0]
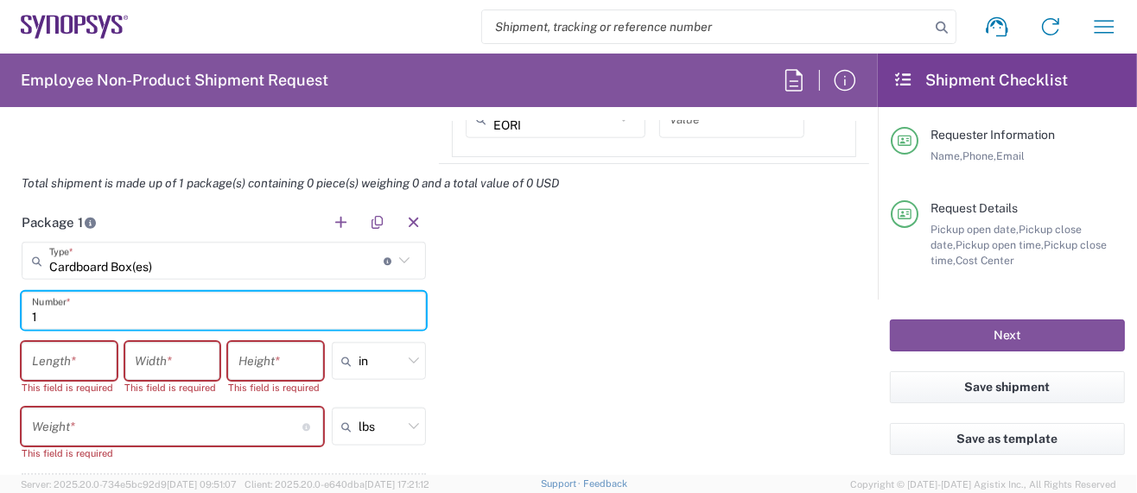
type input "1"
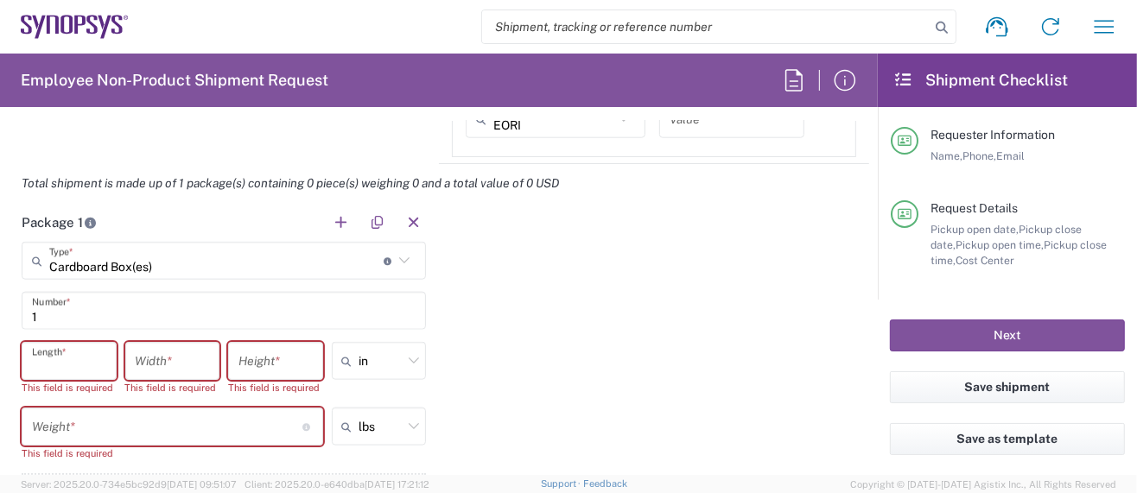
click at [90, 355] on input "number" at bounding box center [69, 361] width 74 height 30
type input "26"
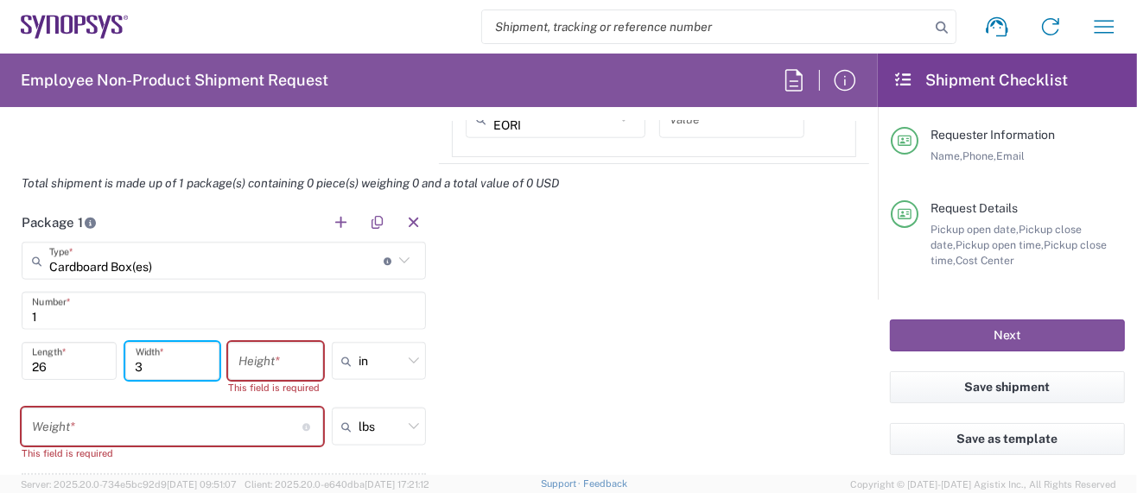
type input "3"
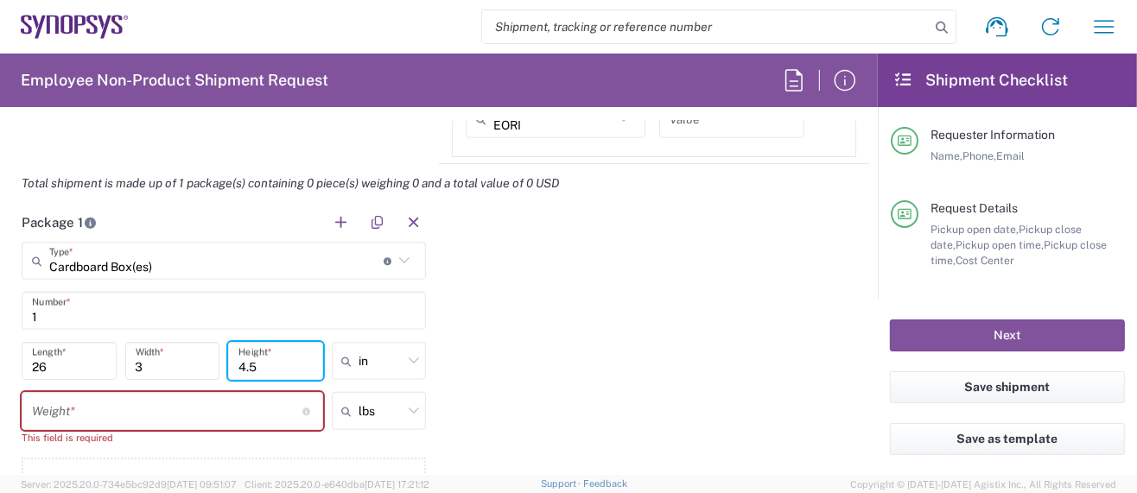
type input "4.5"
click at [128, 402] on input "number" at bounding box center [167, 411] width 270 height 30
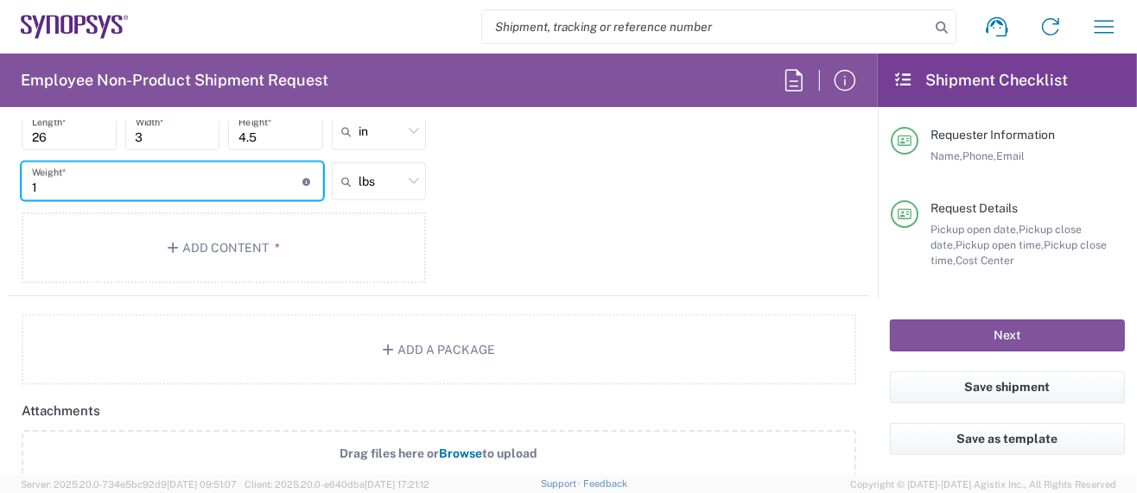
scroll to position [1727, 0]
type input "1"
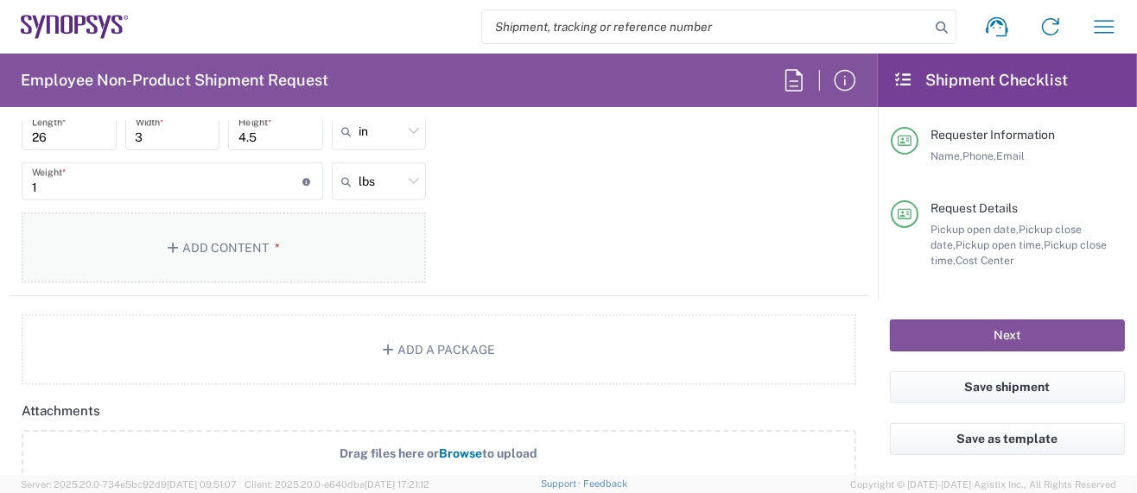
click at [219, 244] on button "Add Content *" at bounding box center [224, 247] width 404 height 71
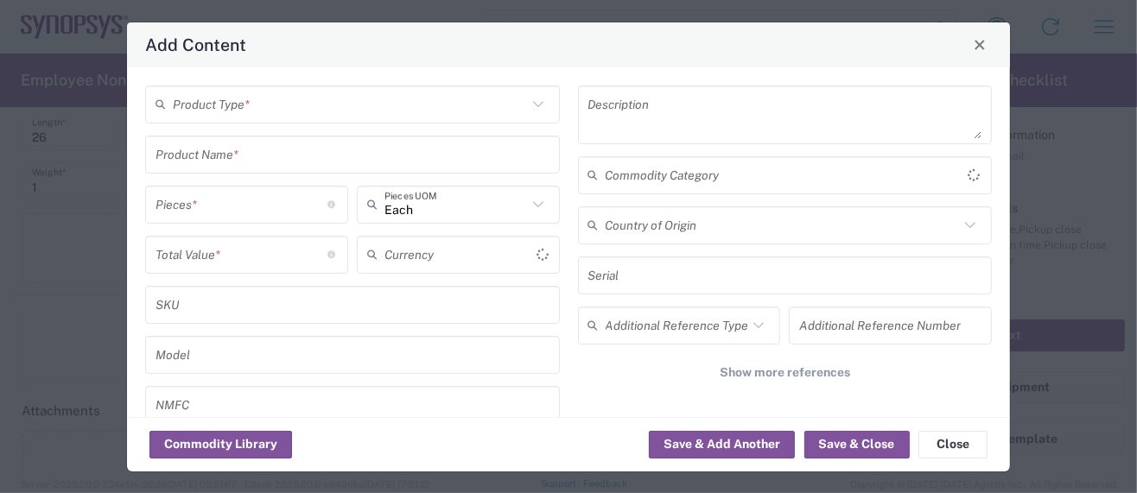
type input "US Dollar"
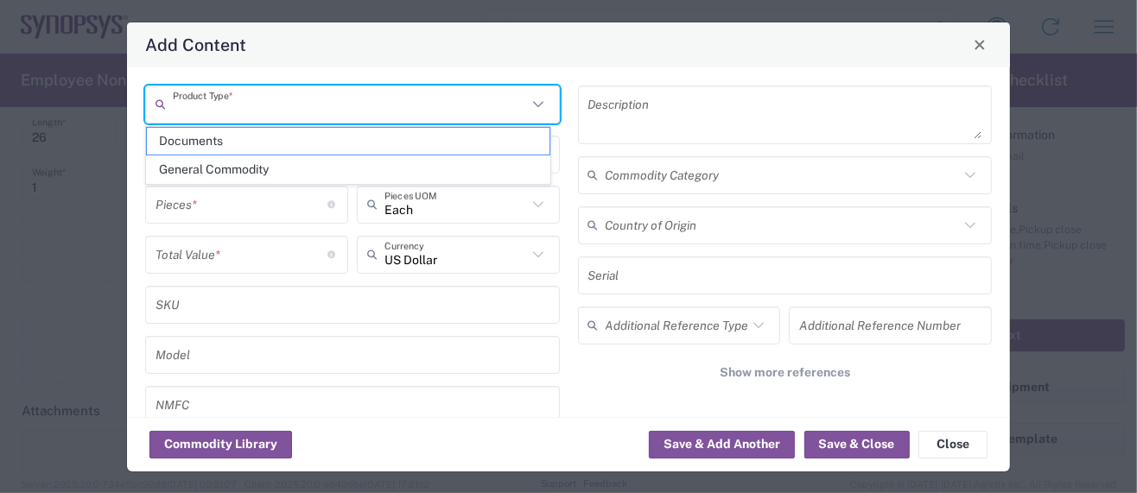
click at [250, 109] on input "text" at bounding box center [350, 104] width 354 height 30
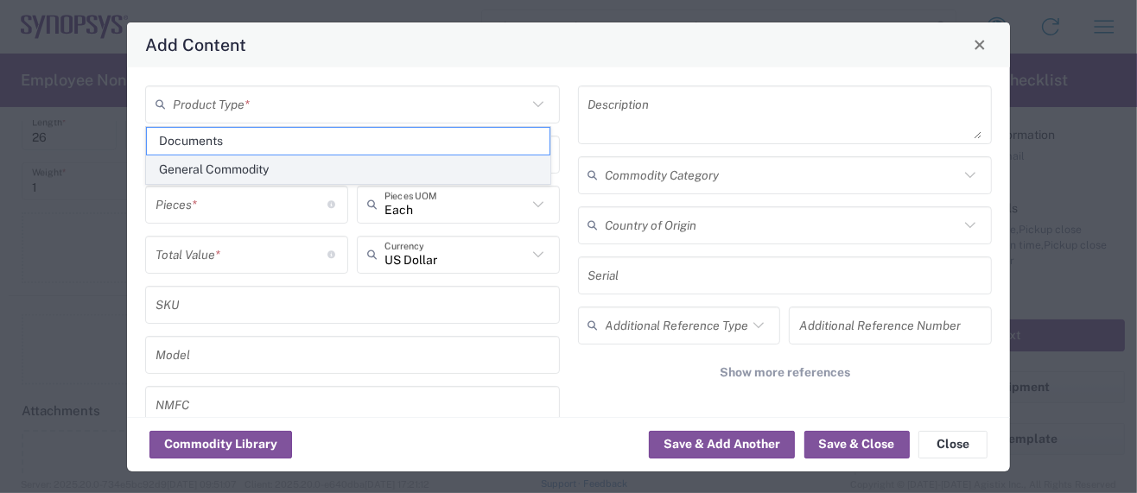
click at [244, 165] on span "General Commodity" at bounding box center [348, 169] width 403 height 27
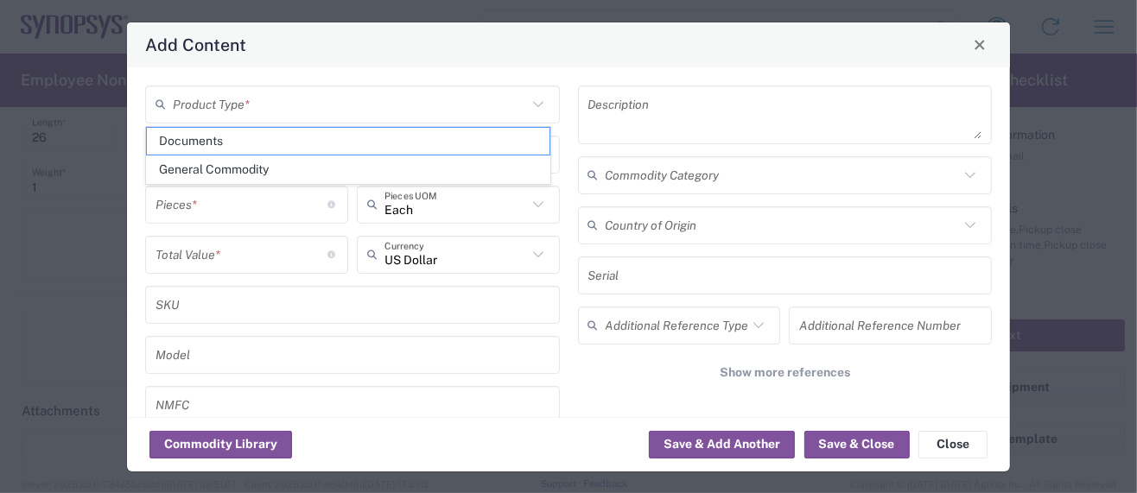
type input "General Commodity"
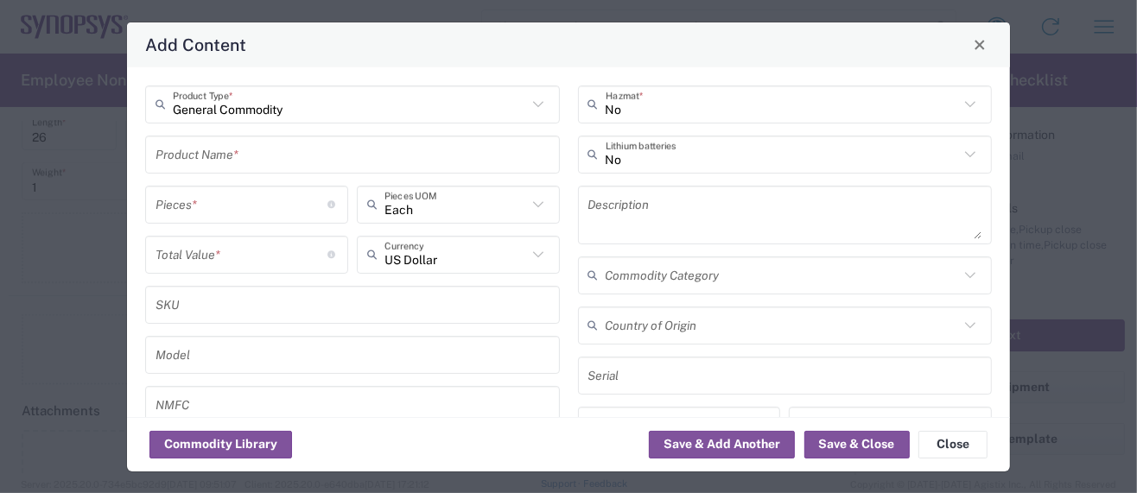
click at [225, 159] on input "text" at bounding box center [352, 154] width 394 height 30
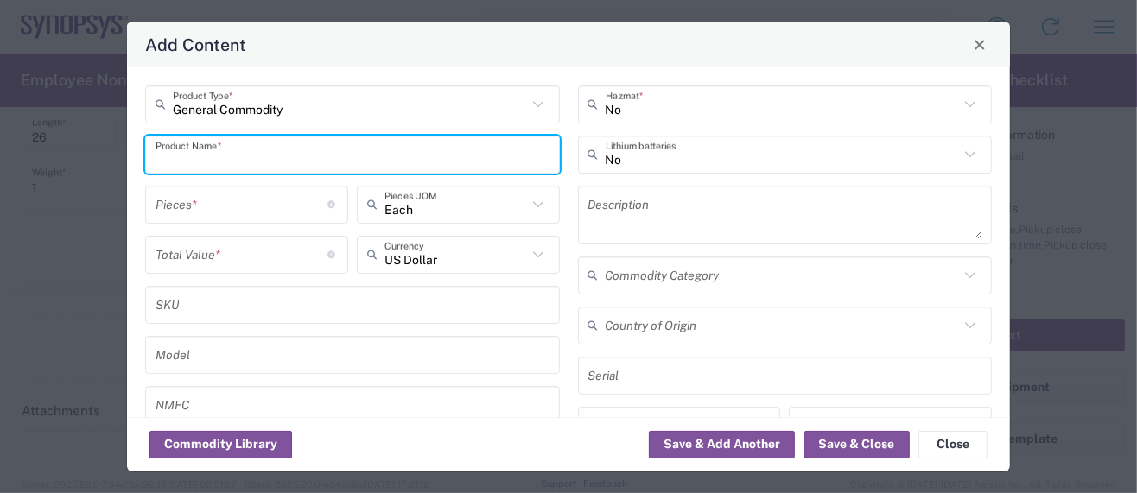
paste input "0878311420"
type input "0878311420"
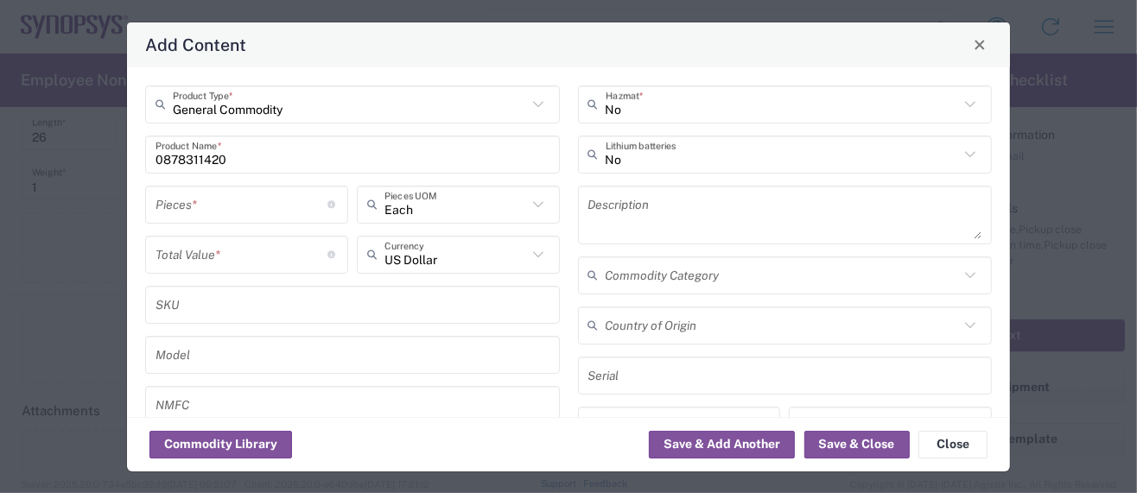
click at [696, 188] on div "Description" at bounding box center [785, 215] width 415 height 59
click at [668, 202] on textarea at bounding box center [785, 215] width 394 height 48
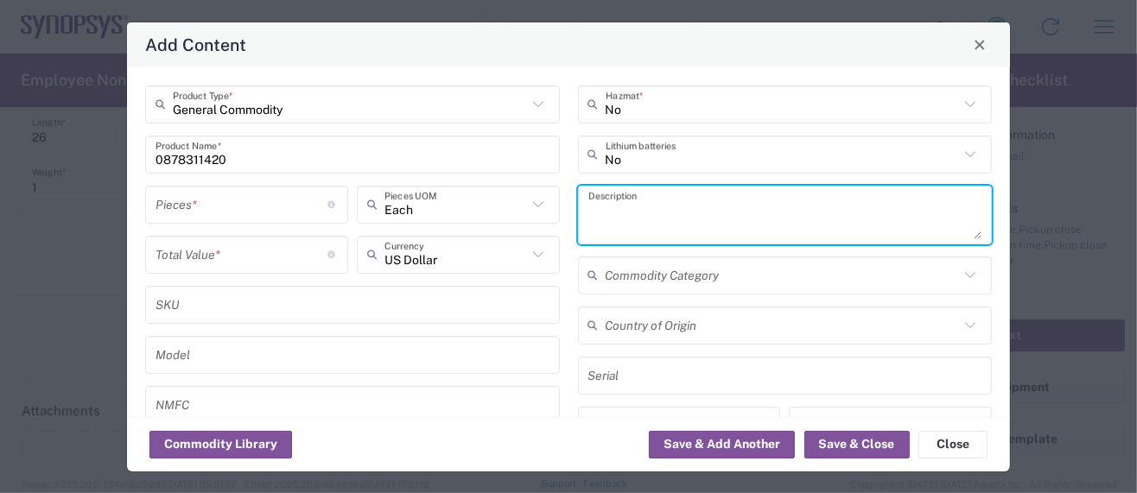
paste textarea "Connector Header Through Hole 14 position 0.079" (2.00mm)"
click at [591, 199] on textarea "Connector Header Through Hole 14 position 0.079" (2.00mm)" at bounding box center [785, 215] width 394 height 48
type textarea "Connector Header Through Hole 14 position 0.079" (2.00mm)"
click at [252, 207] on input "number" at bounding box center [241, 204] width 173 height 30
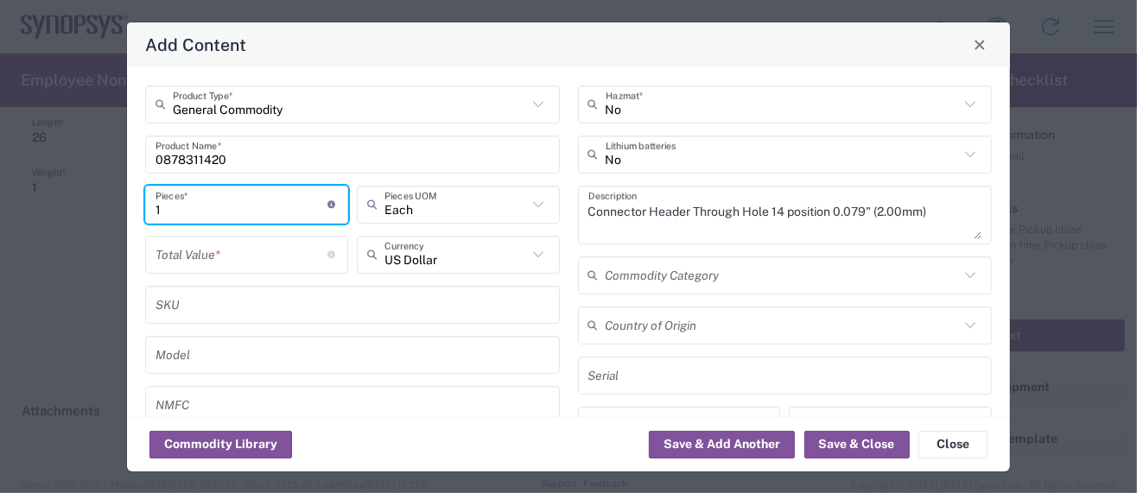
type input "1"
click at [223, 256] on input "number" at bounding box center [241, 254] width 173 height 30
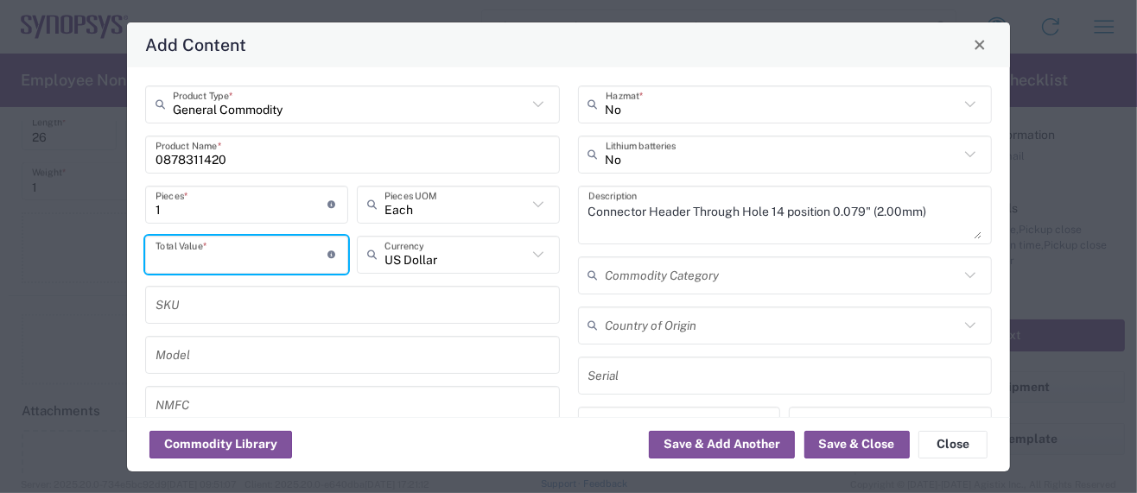
paste input "1.64227"
type input "1.64227"
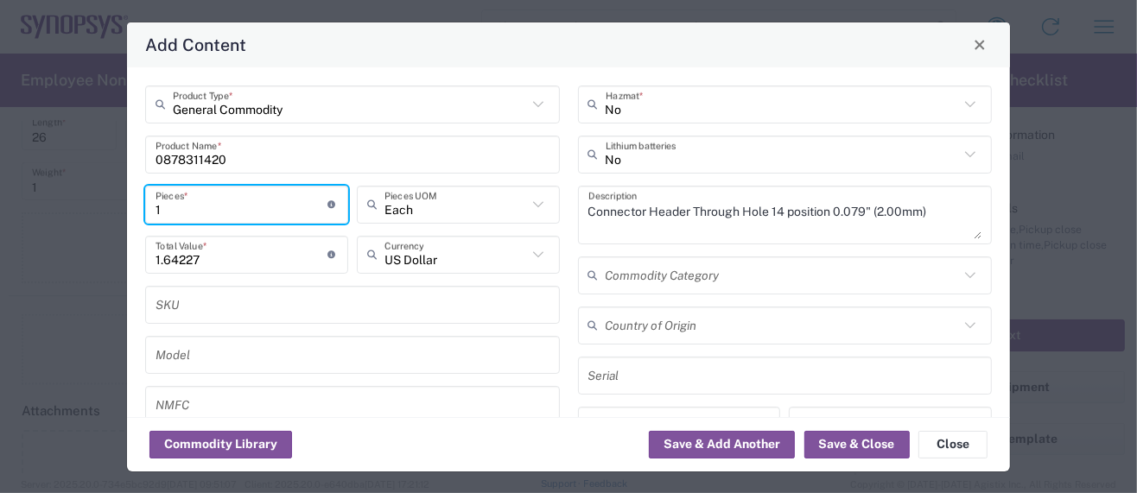
click at [172, 212] on input "1" at bounding box center [241, 204] width 173 height 30
type input "12"
type input "19.71"
type input "128"
type input "210.24"
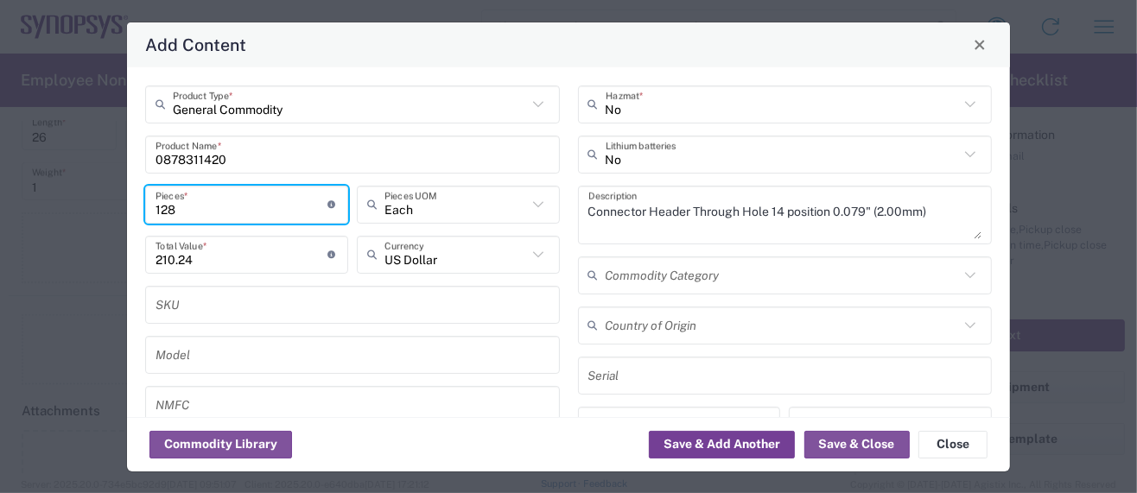
type input "128"
click at [773, 444] on button "Save & Add Another" at bounding box center [722, 445] width 146 height 28
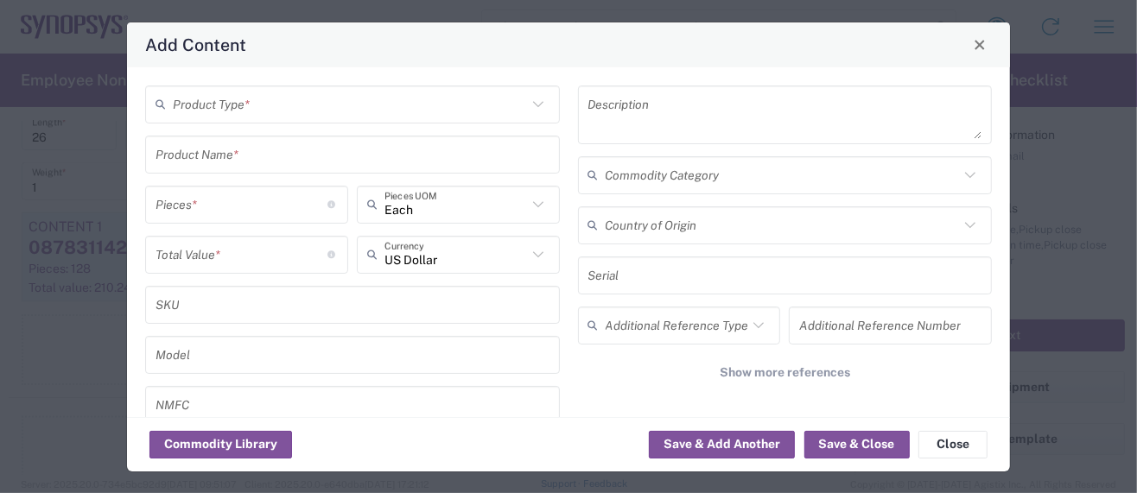
click at [256, 108] on input "text" at bounding box center [350, 104] width 354 height 30
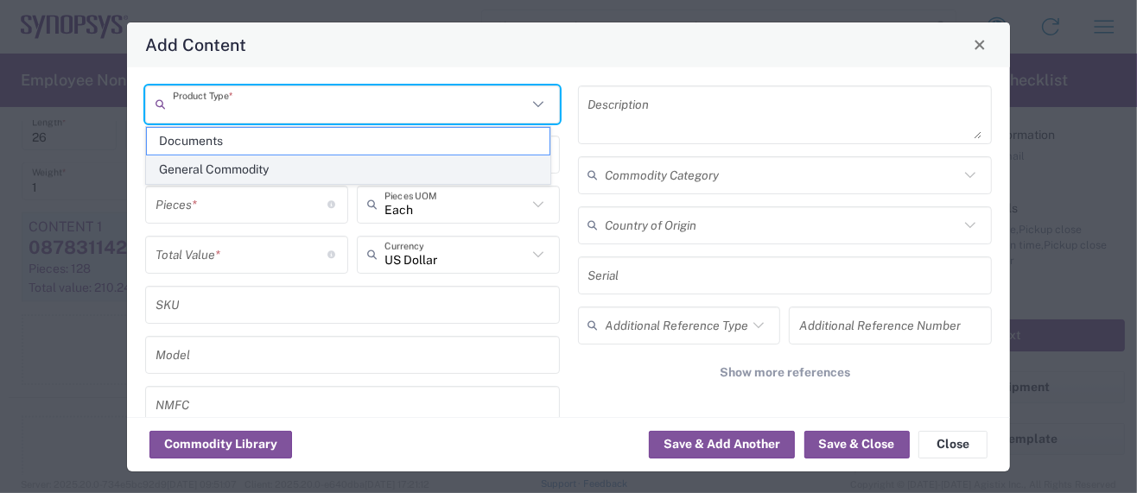
click at [237, 159] on span "General Commodity" at bounding box center [348, 169] width 403 height 27
type input "General Commodity"
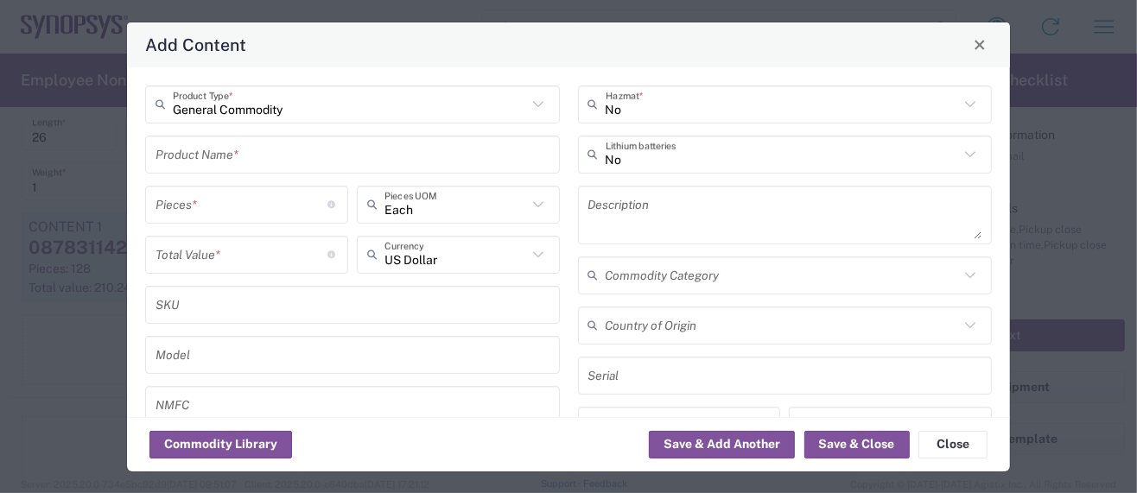
click at [213, 156] on input "text" at bounding box center [352, 154] width 394 height 30
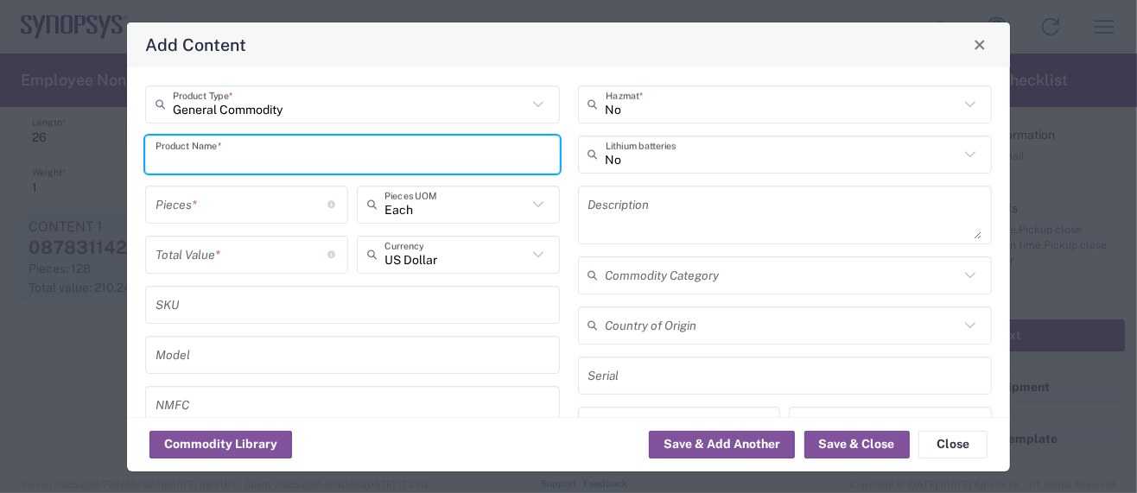
paste input "T530D337M006ATE010"
type input "T530D337M006ATE010"
click at [630, 200] on textarea at bounding box center [785, 215] width 394 height 48
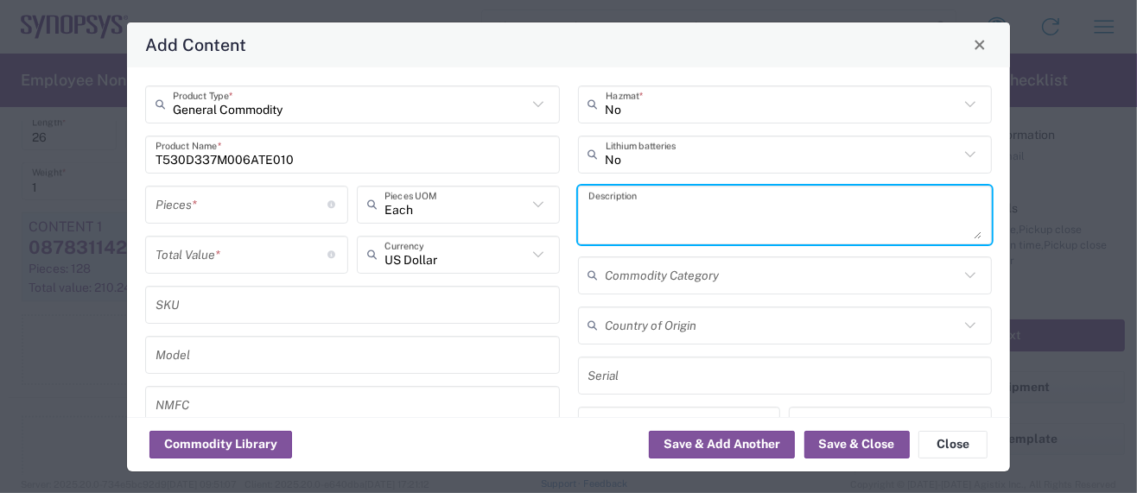
paste textarea "330 µF Molded Tantalum Polymer Capacitor 6.3 V 2917 (7343 Metric) 10mOhm @ 100k…"
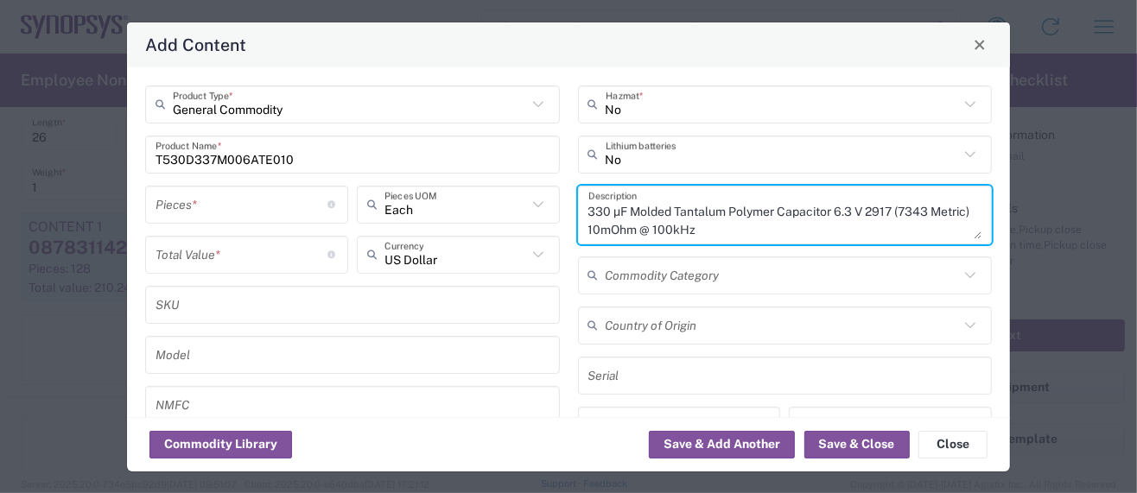
type textarea "330 µF Molded Tantalum Polymer Capacitor 6.3 V 2917 (7343 Metric) 10mOhm @ 100k…"
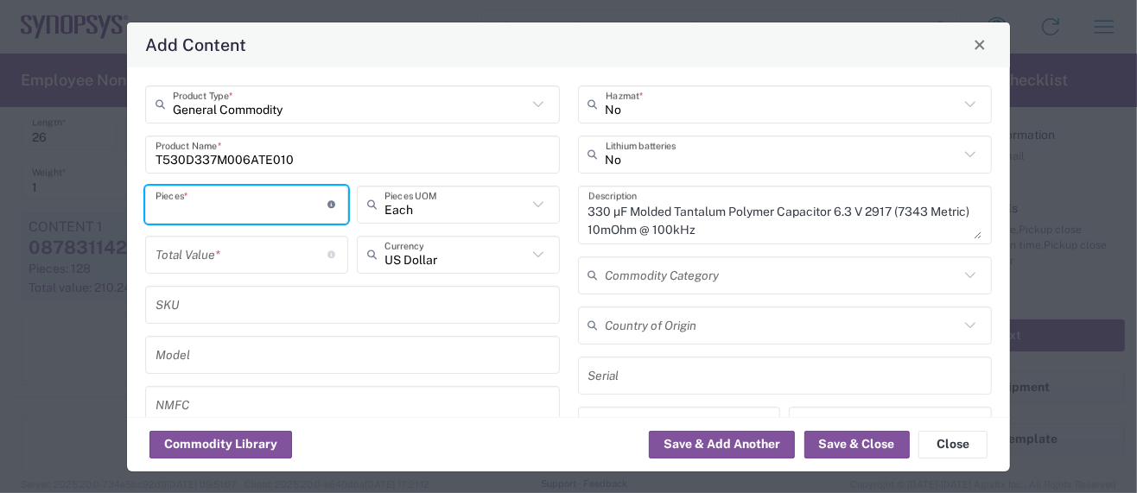
click at [200, 207] on input "number" at bounding box center [241, 204] width 173 height 30
type input "1"
click at [225, 260] on input "number" at bounding box center [241, 254] width 173 height 30
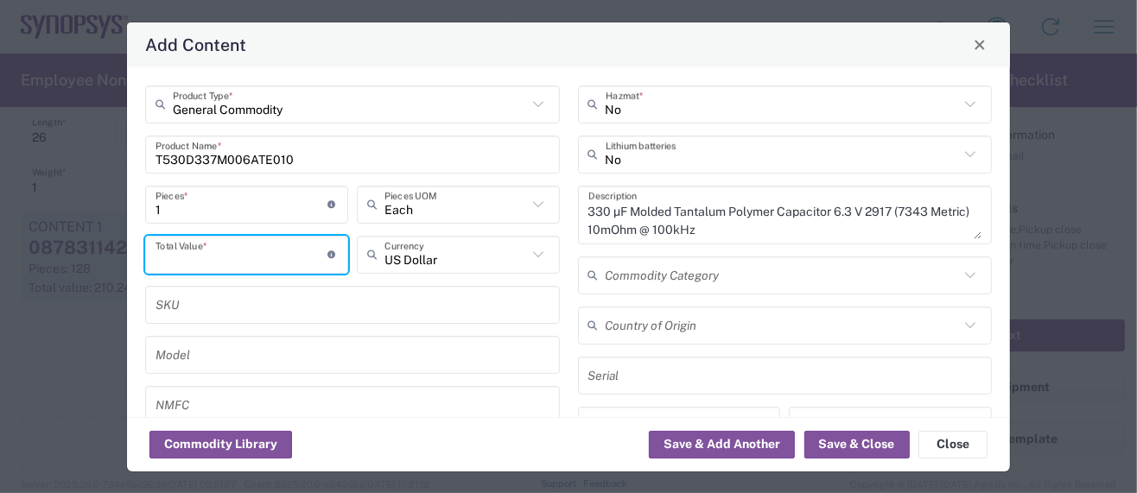
paste input "3.85760"
type input "3.85760"
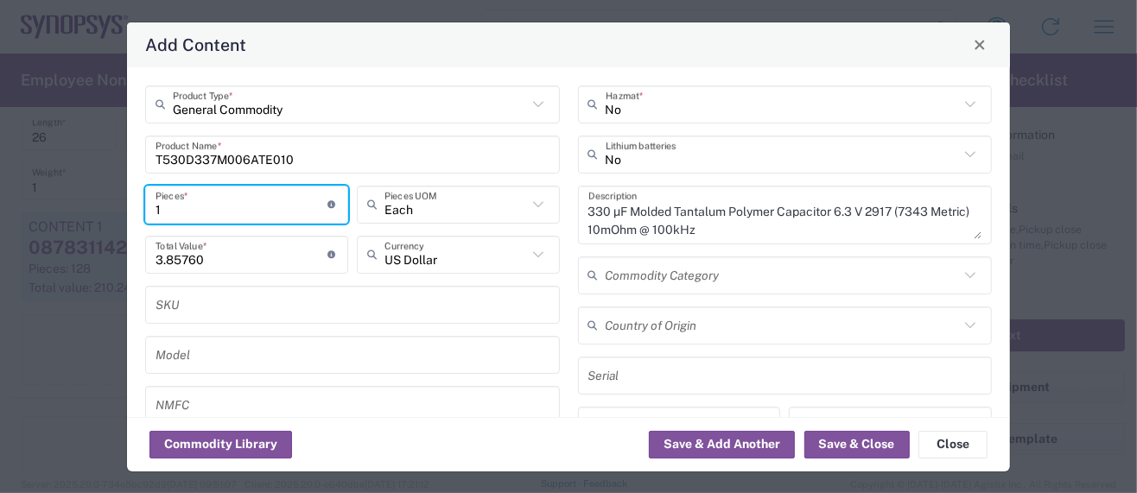
click at [162, 209] on input "1" at bounding box center [241, 204] width 173 height 30
type input "10"
type input "38.58"
type input "100"
type input "385.8"
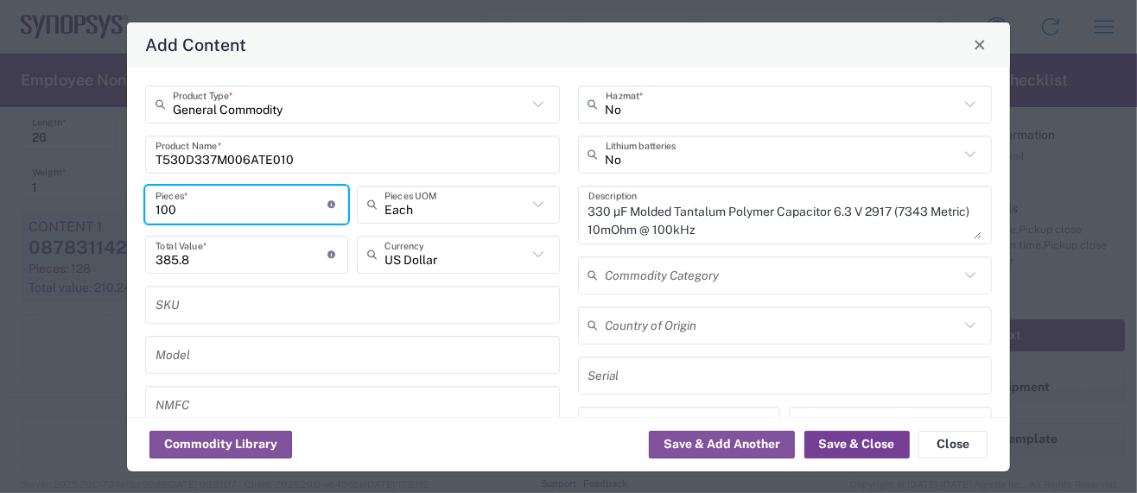
type input "100"
click at [877, 448] on button "Save & Close" at bounding box center [856, 445] width 105 height 28
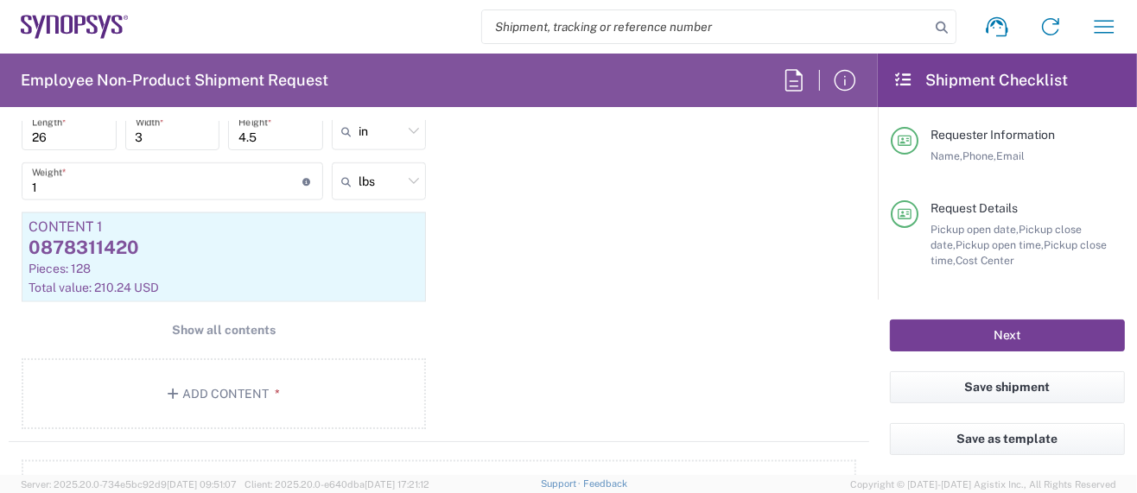
click at [905, 334] on button "Next" at bounding box center [1007, 336] width 235 height 32
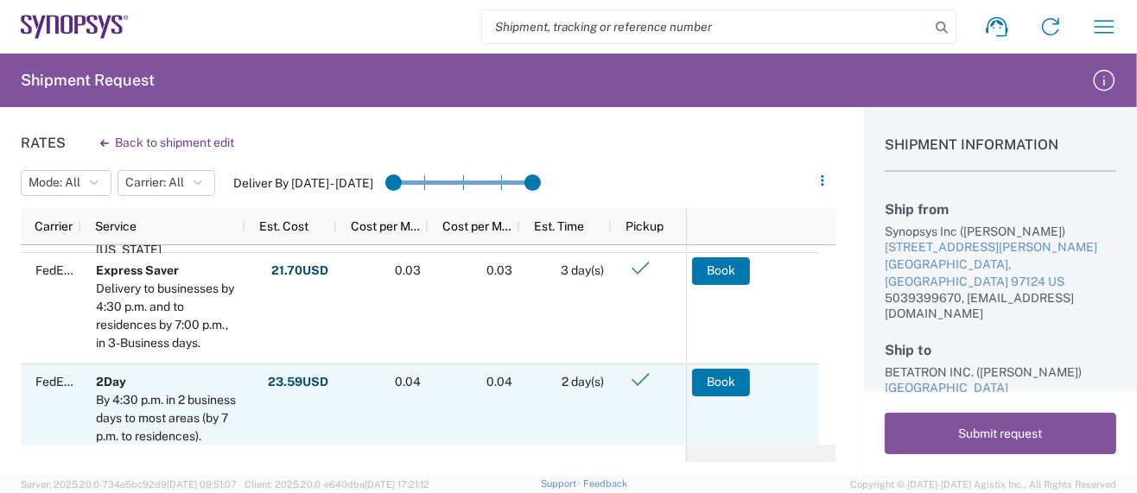
scroll to position [115, 0]
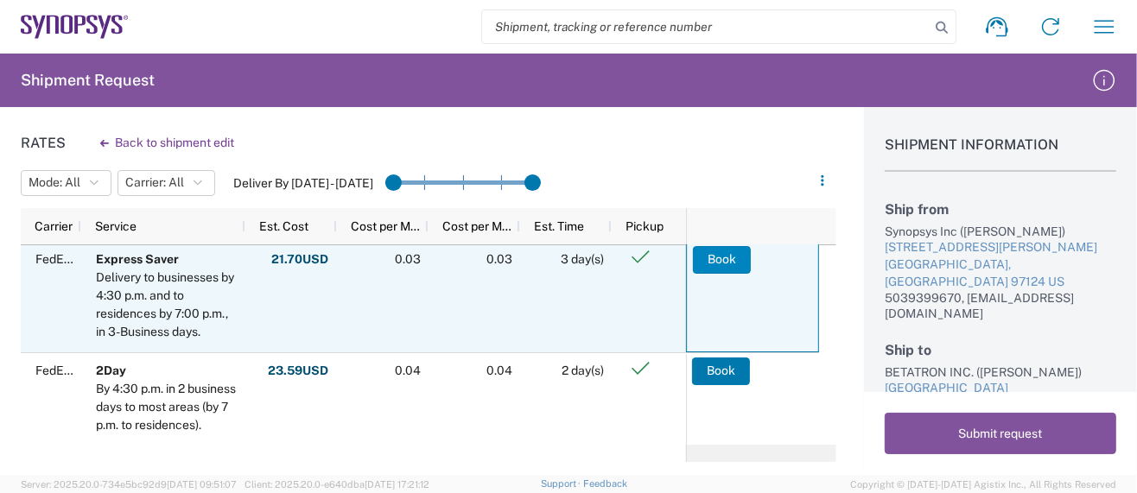
click at [705, 254] on button "Book" at bounding box center [722, 260] width 58 height 28
